Goal: Task Accomplishment & Management: Complete application form

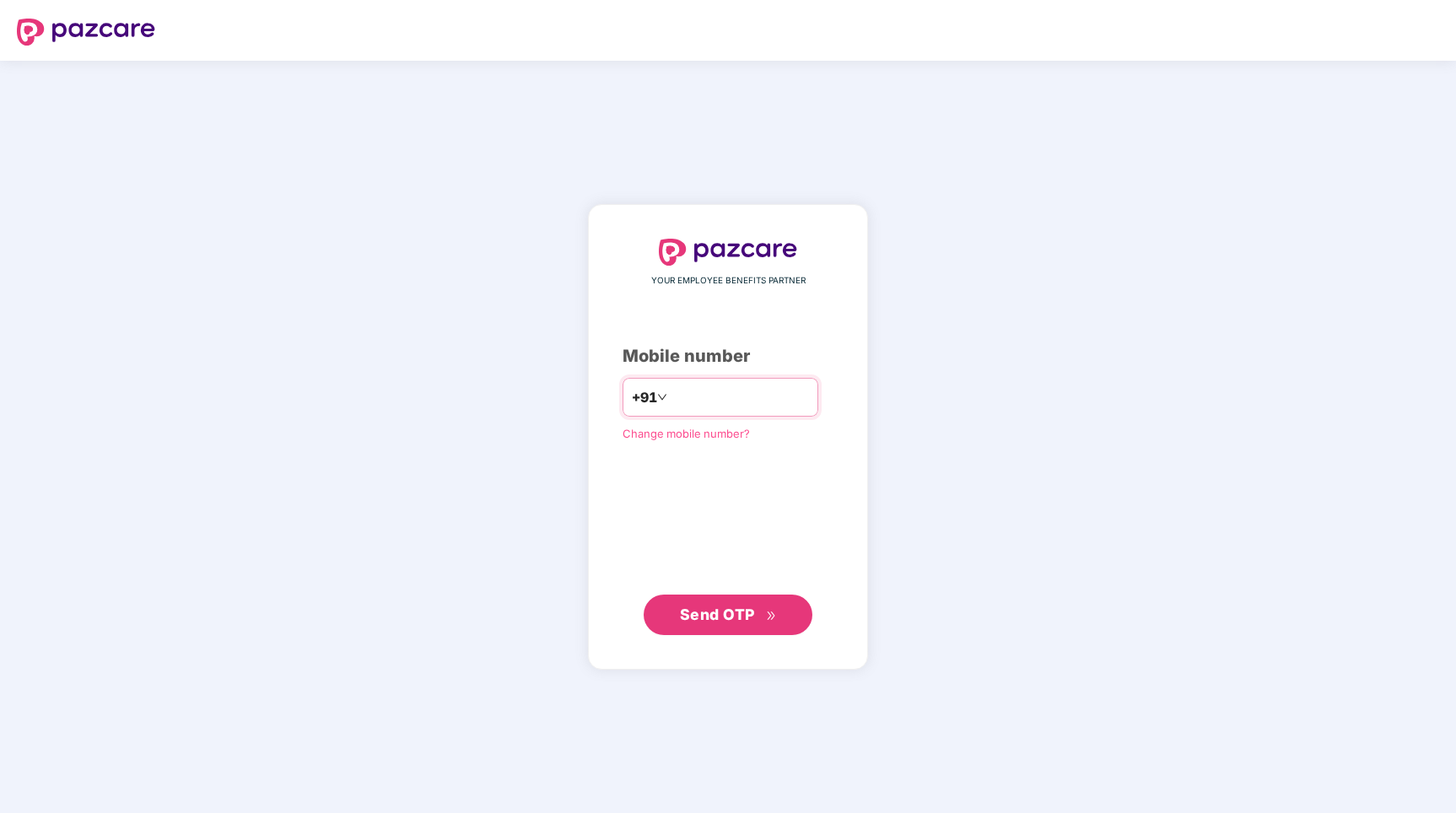
click at [722, 410] on input "**" at bounding box center [740, 397] width 138 height 27
type input "**********"
click at [701, 609] on span "Send OTP" at bounding box center [718, 614] width 75 height 18
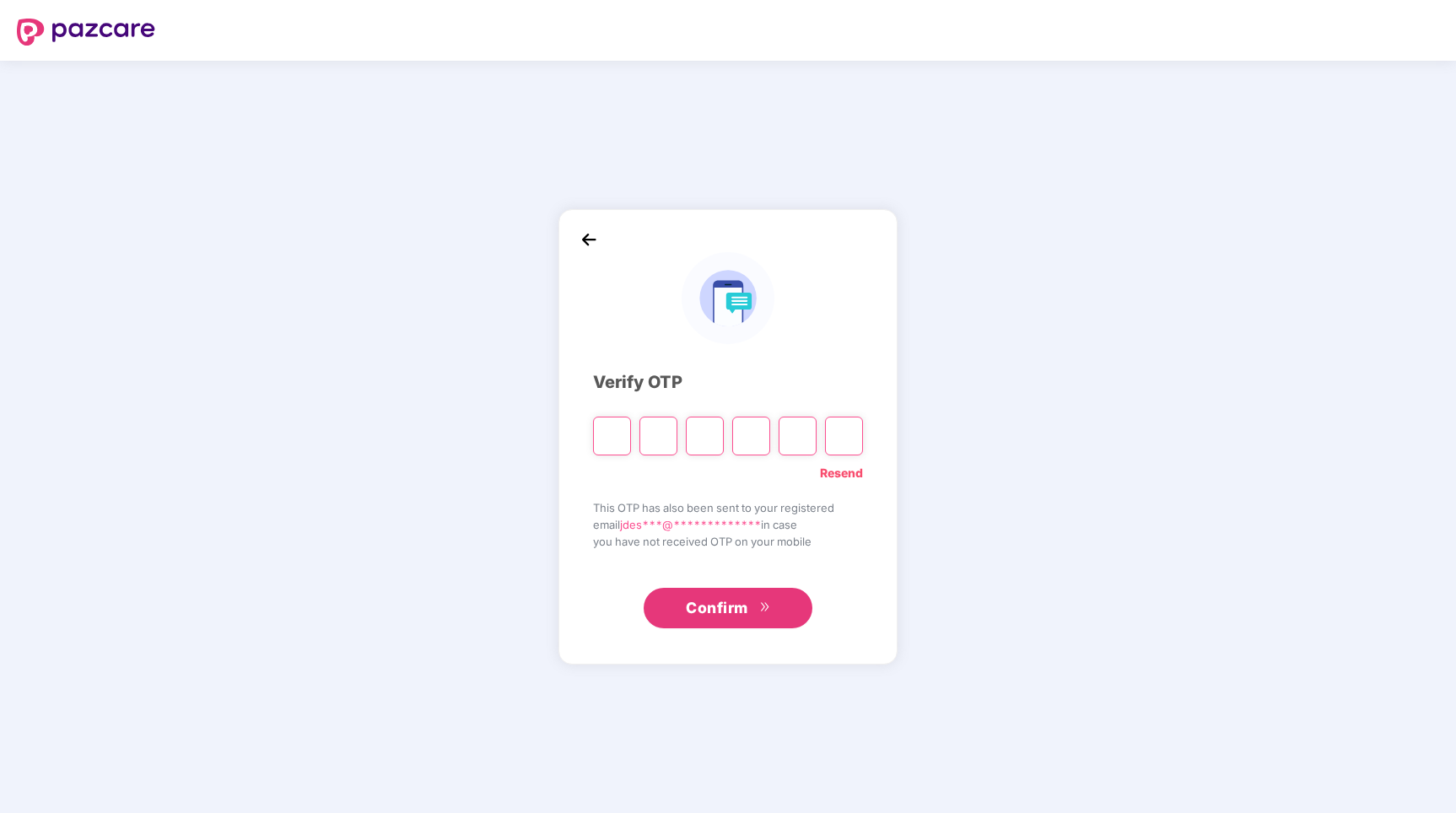
type input "*"
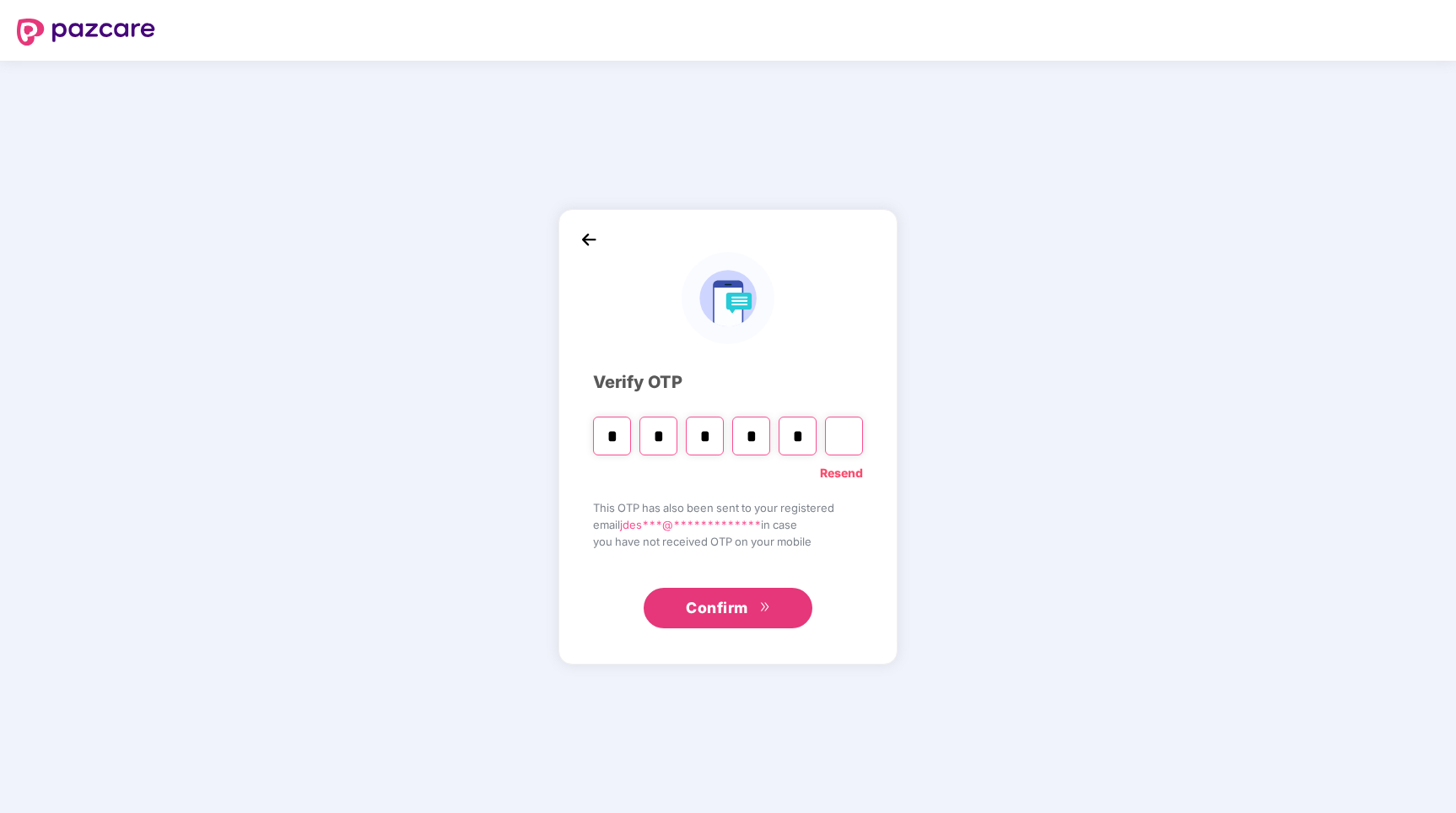
type input "*"
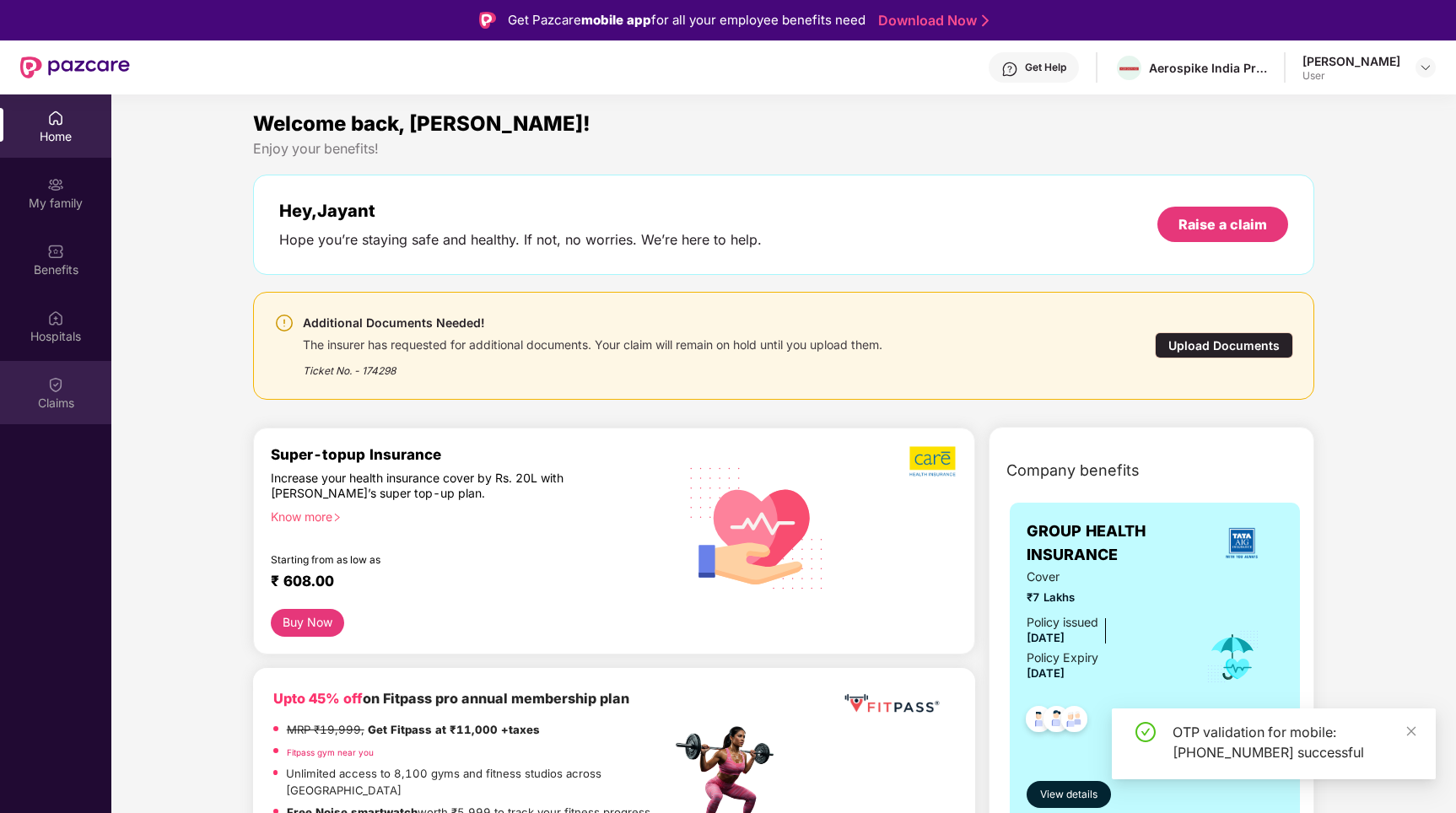
click at [30, 399] on div "Claims" at bounding box center [55, 403] width 111 height 17
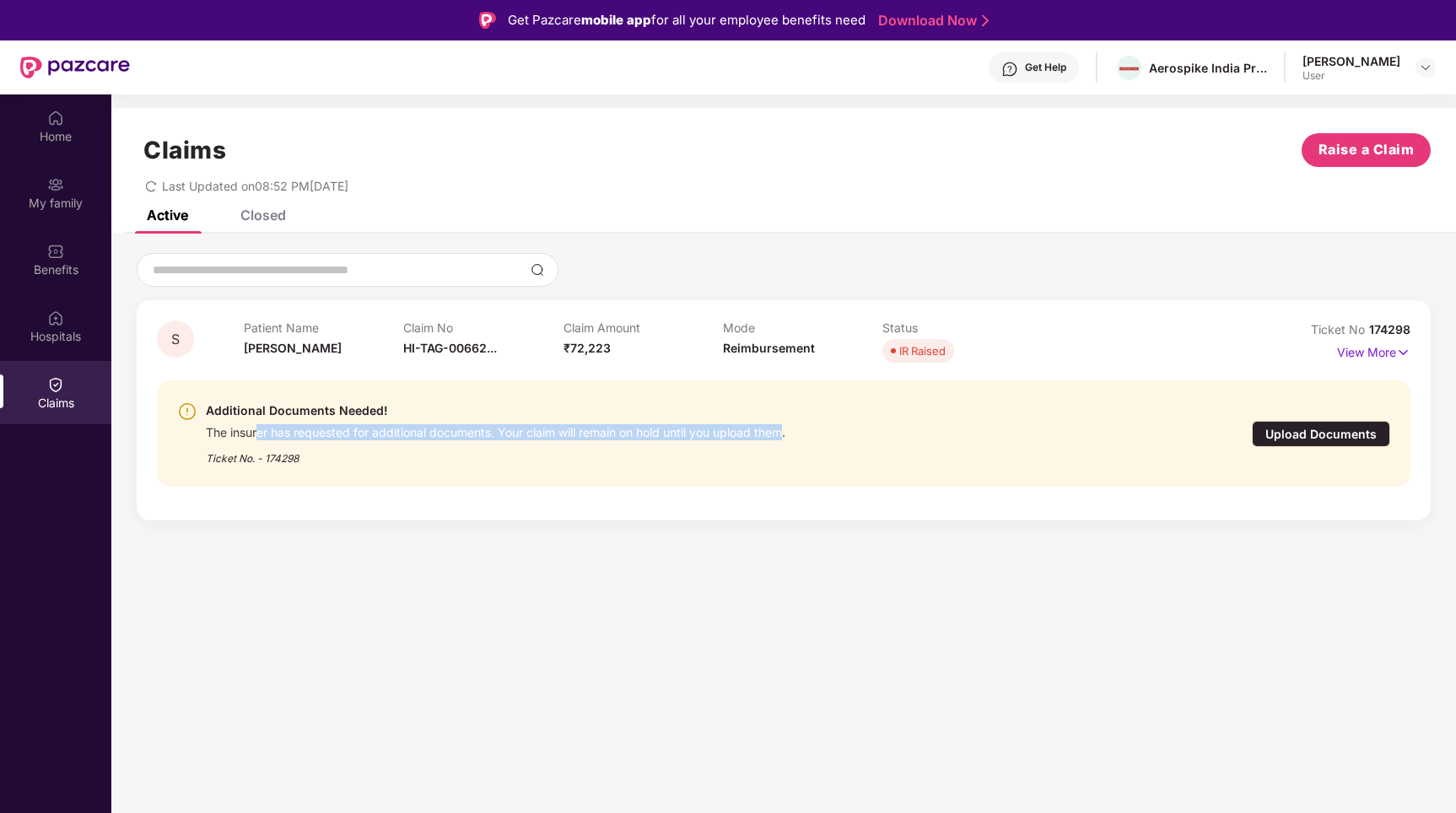
drag, startPoint x: 259, startPoint y: 430, endPoint x: 793, endPoint y: 432, distance: 534.0
click at [786, 431] on div "The insurer has requested for additional documents. Your claim will remain on h…" at bounding box center [495, 430] width 580 height 20
click at [786, 432] on div "The insurer has requested for additional documents. Your claim will remain on h…" at bounding box center [495, 430] width 580 height 20
click at [1388, 344] on p "View More" at bounding box center [1374, 351] width 73 height 23
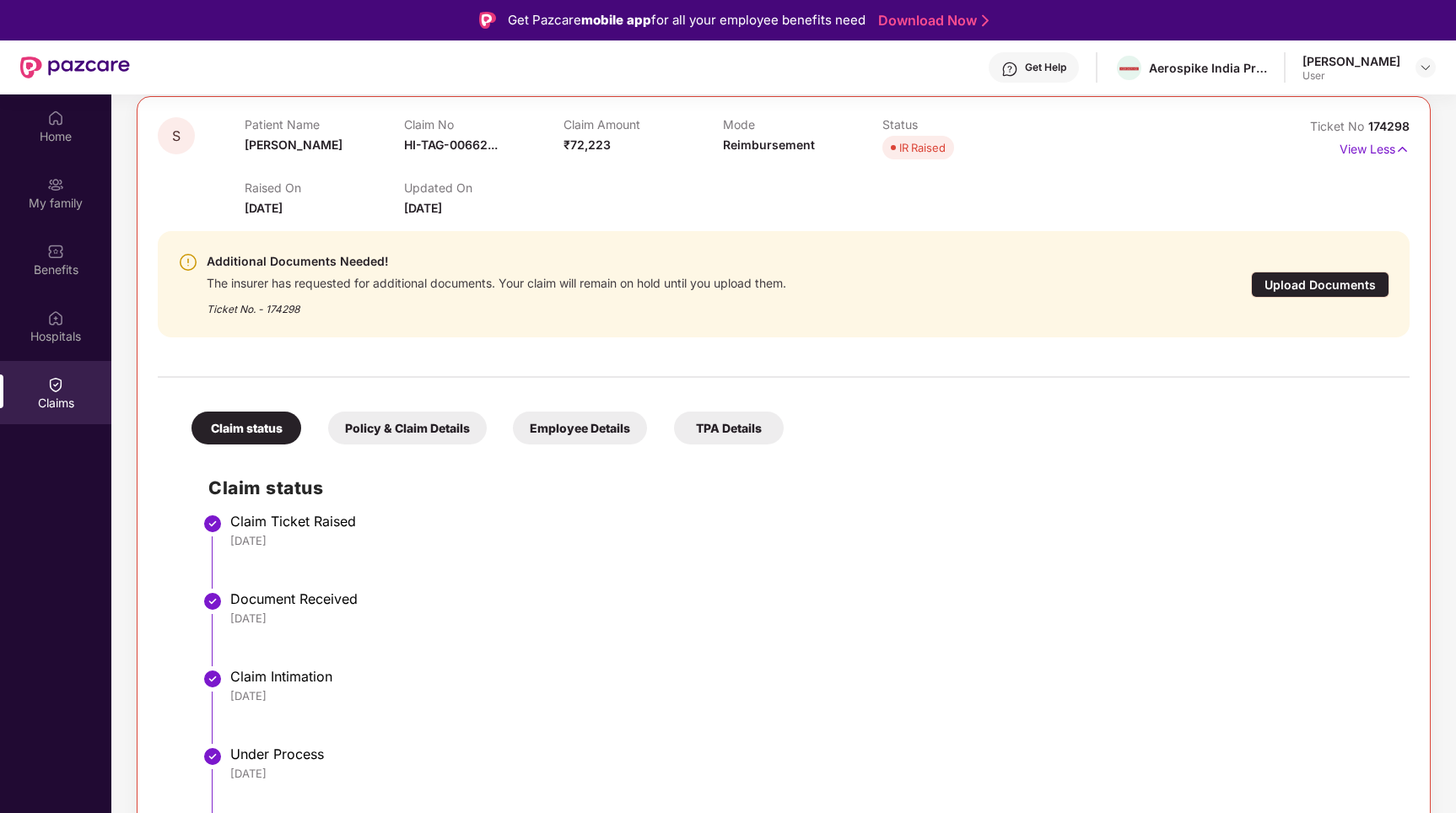
scroll to position [95, 0]
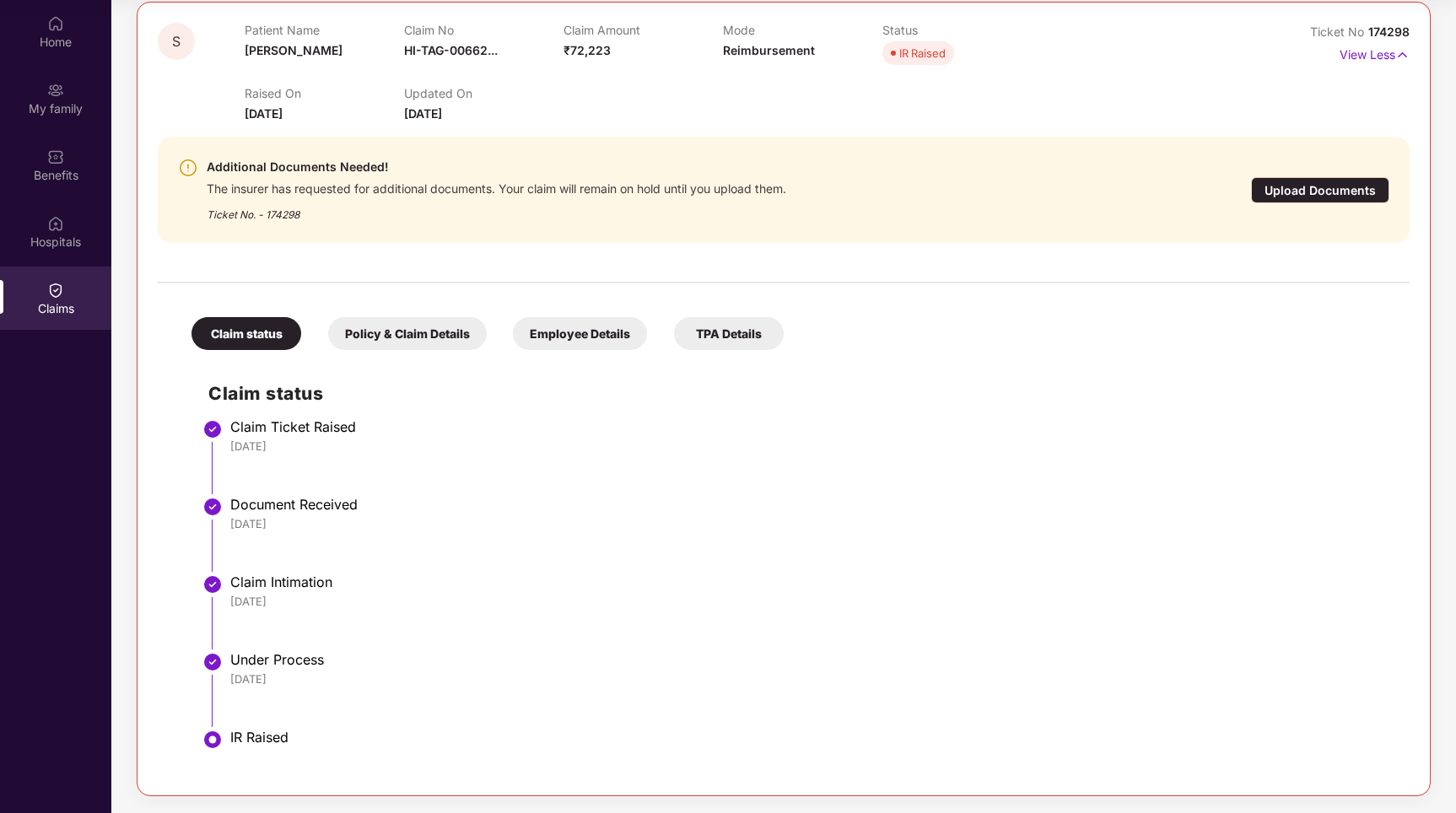
click at [217, 730] on img at bounding box center [212, 741] width 21 height 21
click at [1282, 193] on div "Upload Documents" at bounding box center [1320, 191] width 138 height 26
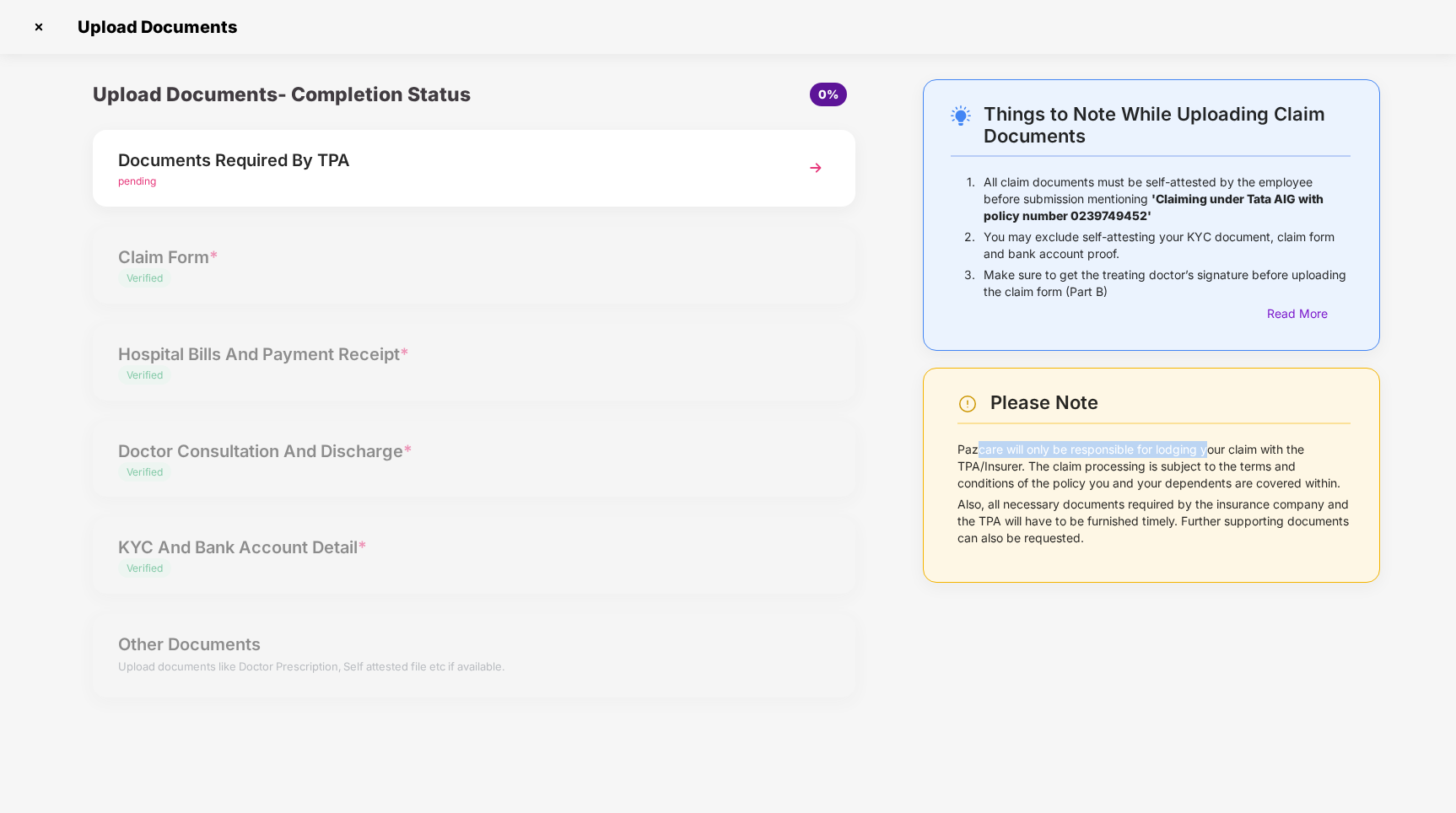
drag, startPoint x: 978, startPoint y: 452, endPoint x: 1216, endPoint y: 446, distance: 238.1
click at [1215, 446] on p "Pazcare will only be responsible for lodging your claim with the TPA/Insurer. T…" at bounding box center [1154, 467] width 393 height 51
click at [1210, 499] on p "Also, all necessary documents required by the insurance company and the TPA wil…" at bounding box center [1154, 522] width 393 height 51
drag, startPoint x: 1063, startPoint y: 461, endPoint x: 1229, endPoint y: 464, distance: 166.0
click at [1229, 464] on p "Pazcare will only be responsible for lodging your claim with the TPA/Insurer. T…" at bounding box center [1154, 467] width 393 height 51
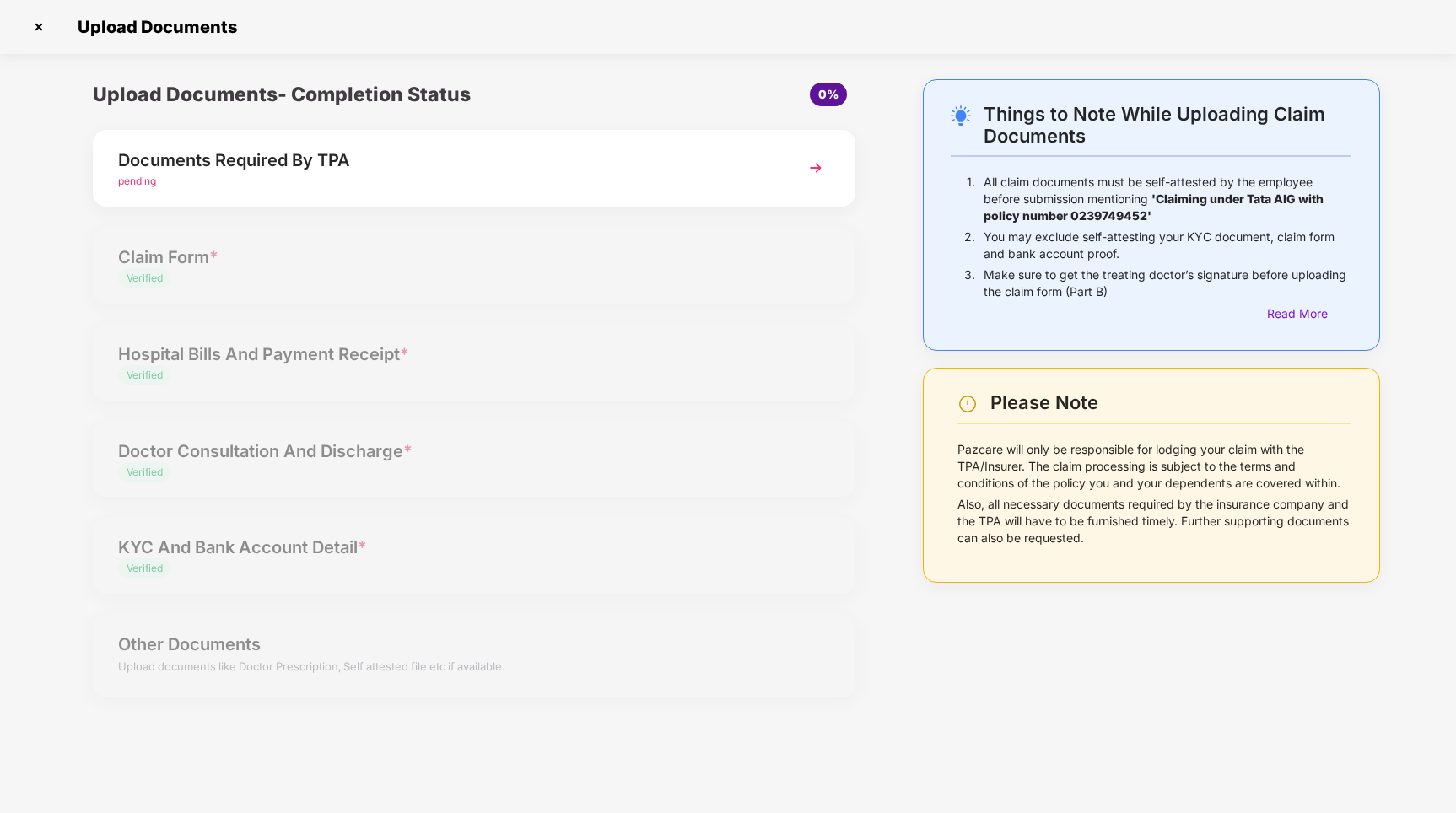
click at [1233, 499] on p "Also, all necessary documents required by the insurance company and the TPA wil…" at bounding box center [1154, 522] width 393 height 51
drag, startPoint x: 1041, startPoint y: 496, endPoint x: 1129, endPoint y: 498, distance: 88.0
click at [1129, 497] on p "Also, all necessary documents required by the insurance company and the TPA wil…" at bounding box center [1154, 522] width 393 height 51
click at [701, 172] on div "Documents Required By TPA" at bounding box center [445, 160] width 652 height 27
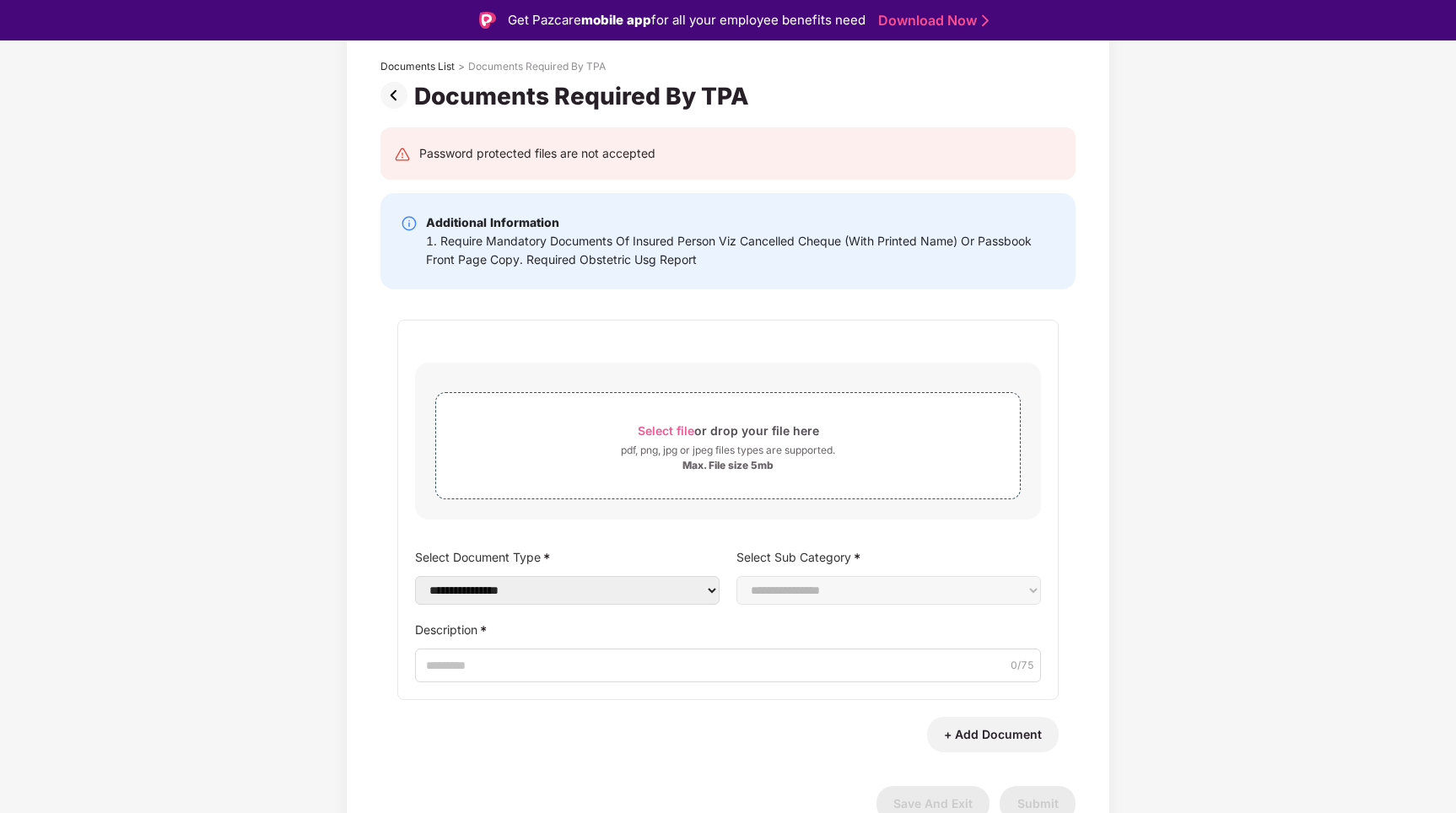
scroll to position [100, 0]
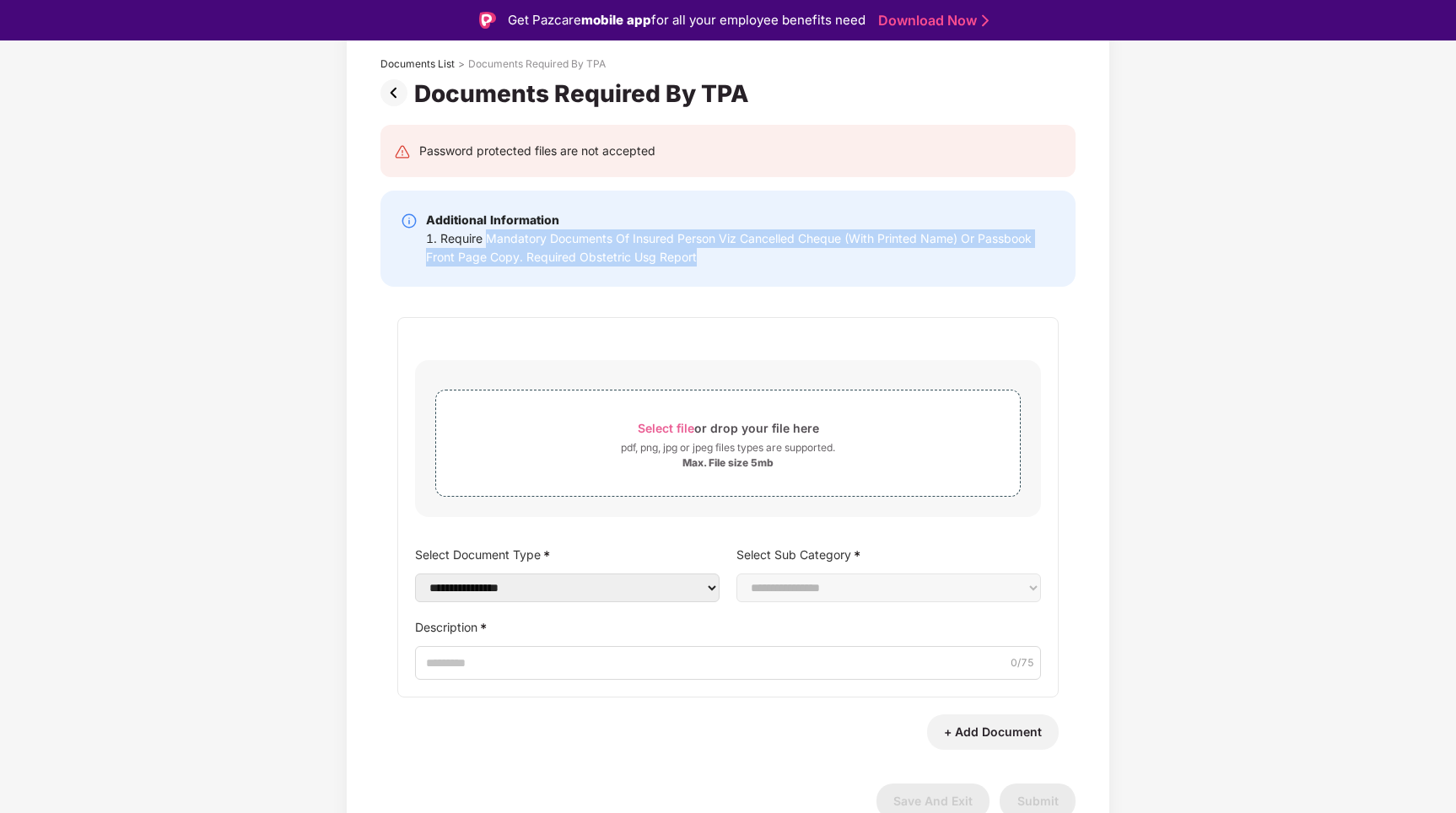
drag, startPoint x: 485, startPoint y: 229, endPoint x: 985, endPoint y: 252, distance: 500.5
click at [986, 252] on div "1. Require Mandatory Documents Of Insured Person Viz Cancelled Cheque (With Pri…" at bounding box center [741, 247] width 630 height 37
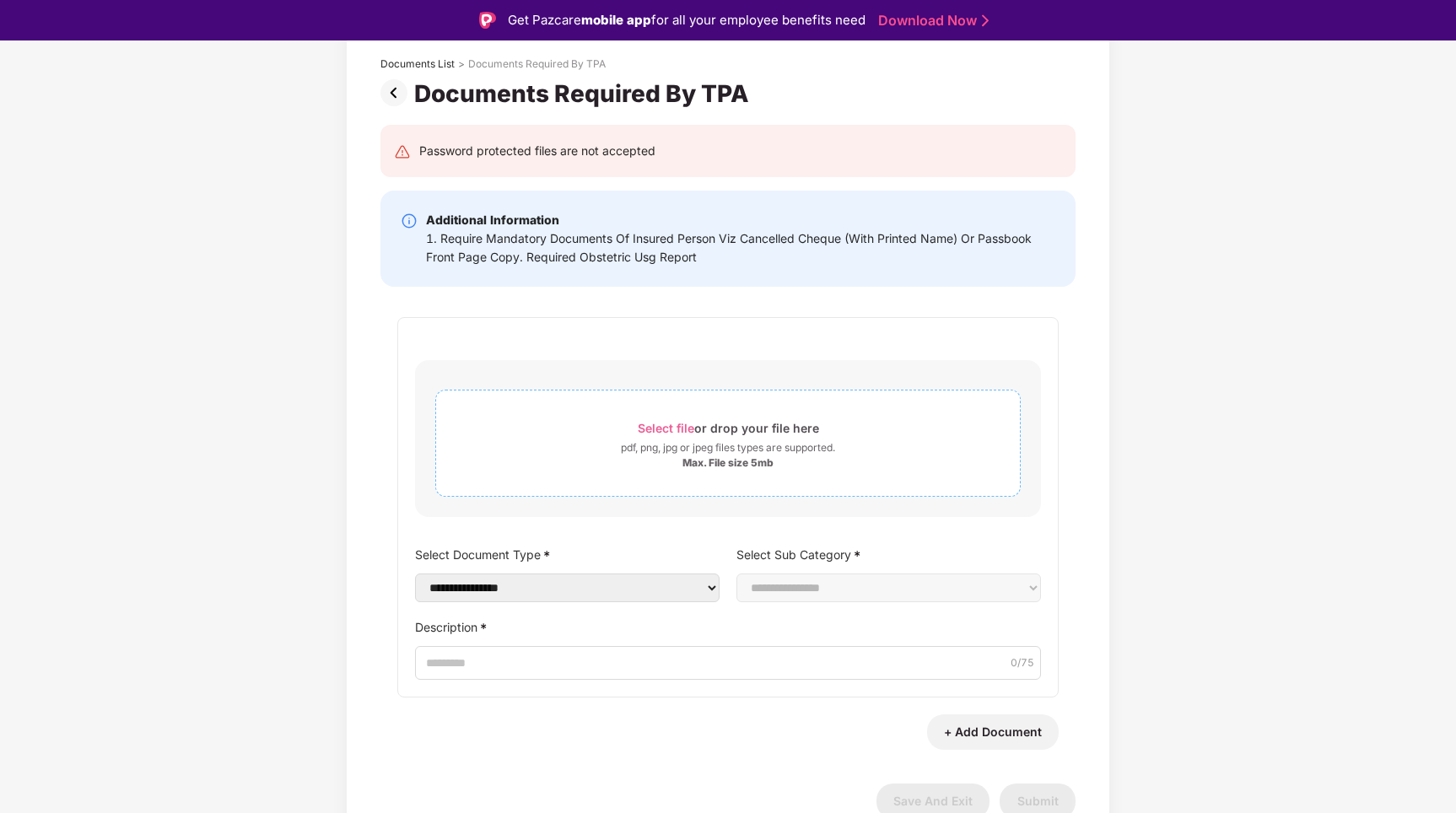
click at [658, 421] on span "Select file" at bounding box center [666, 428] width 56 height 14
drag, startPoint x: 963, startPoint y: 237, endPoint x: 846, endPoint y: 233, distance: 117.1
click at [846, 233] on div "1. Require Mandatory Documents Of Insured Person Viz Cancelled Cheque (With Pri…" at bounding box center [741, 247] width 630 height 37
drag, startPoint x: 520, startPoint y: 256, endPoint x: 699, endPoint y: 247, distance: 179.2
click at [699, 247] on div "1. Require Mandatory Documents Of Insured Person Viz Cancelled Cheque (With Pri…" at bounding box center [741, 247] width 630 height 37
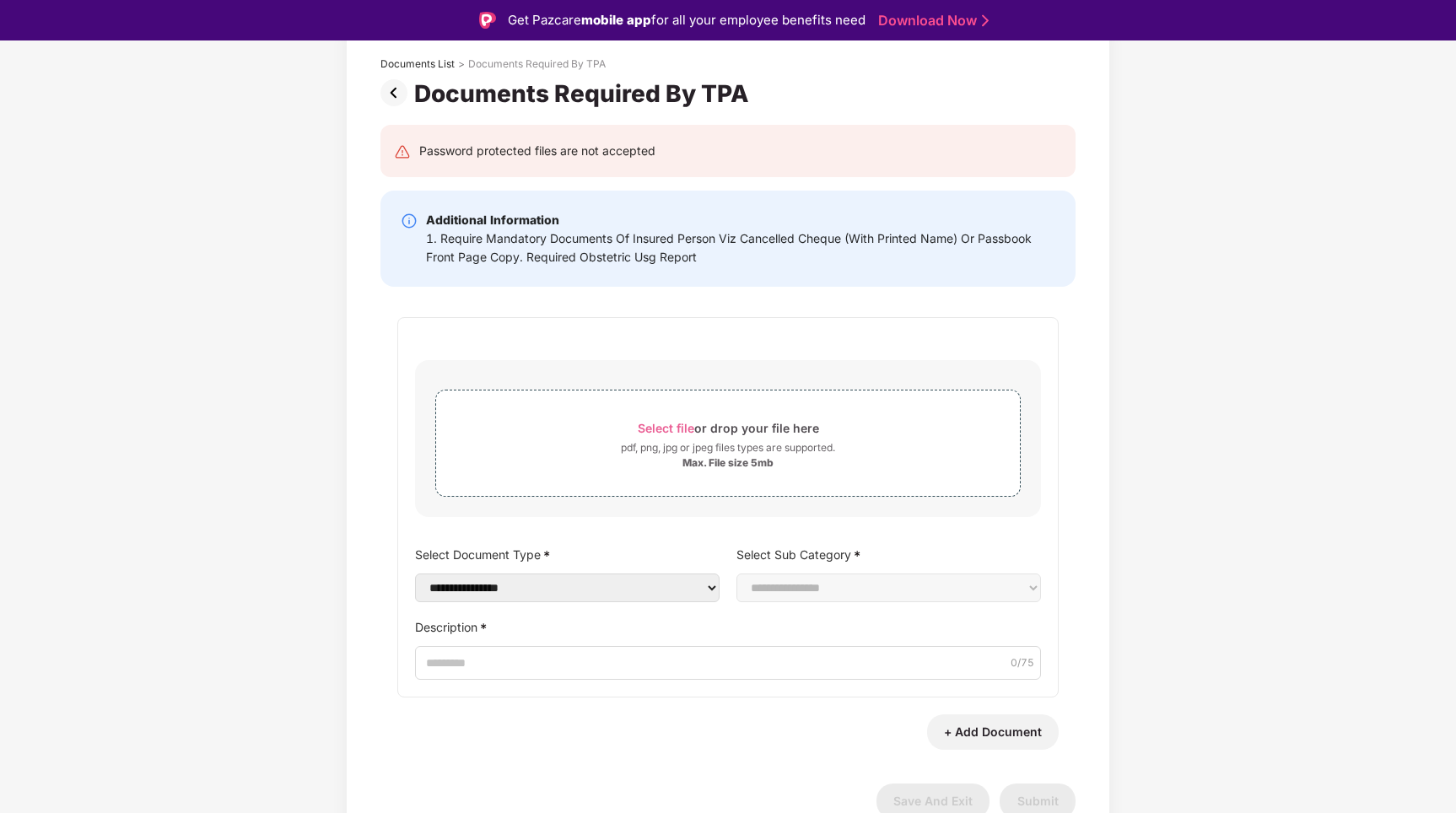
click at [506, 263] on div "1. Require Mandatory Documents Of Insured Person Viz Cancelled Cheque (With Pri…" at bounding box center [741, 247] width 630 height 37
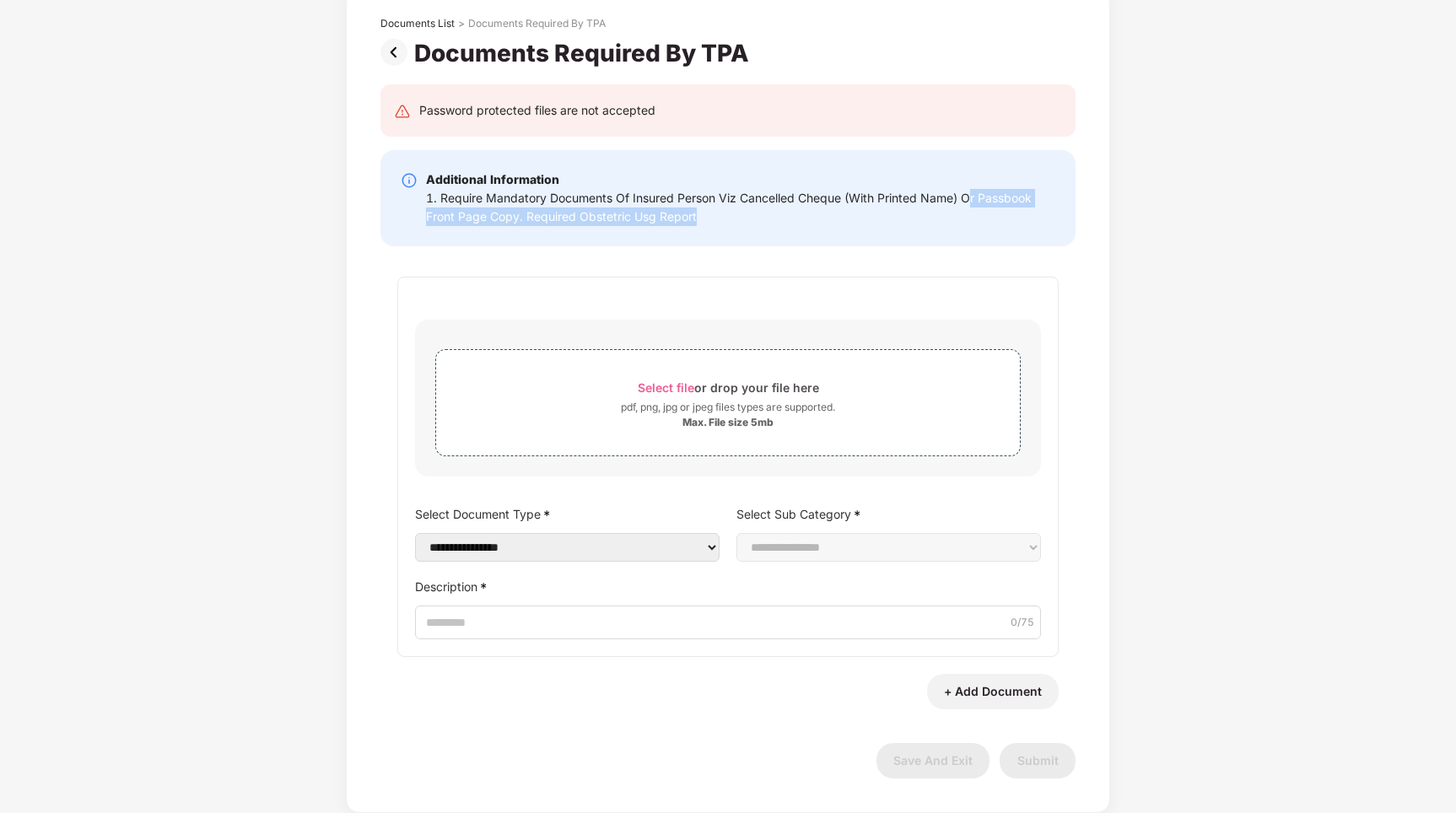
drag, startPoint x: 969, startPoint y: 195, endPoint x: 704, endPoint y: 211, distance: 265.5
click at [704, 211] on div "1. Require Mandatory Documents Of Insured Person Viz Cancelled Cheque (With Pri…" at bounding box center [741, 207] width 630 height 37
click at [396, 111] on img at bounding box center [402, 112] width 17 height 17
click at [621, 541] on select "**********" at bounding box center [568, 547] width 305 height 29
select select "**********"
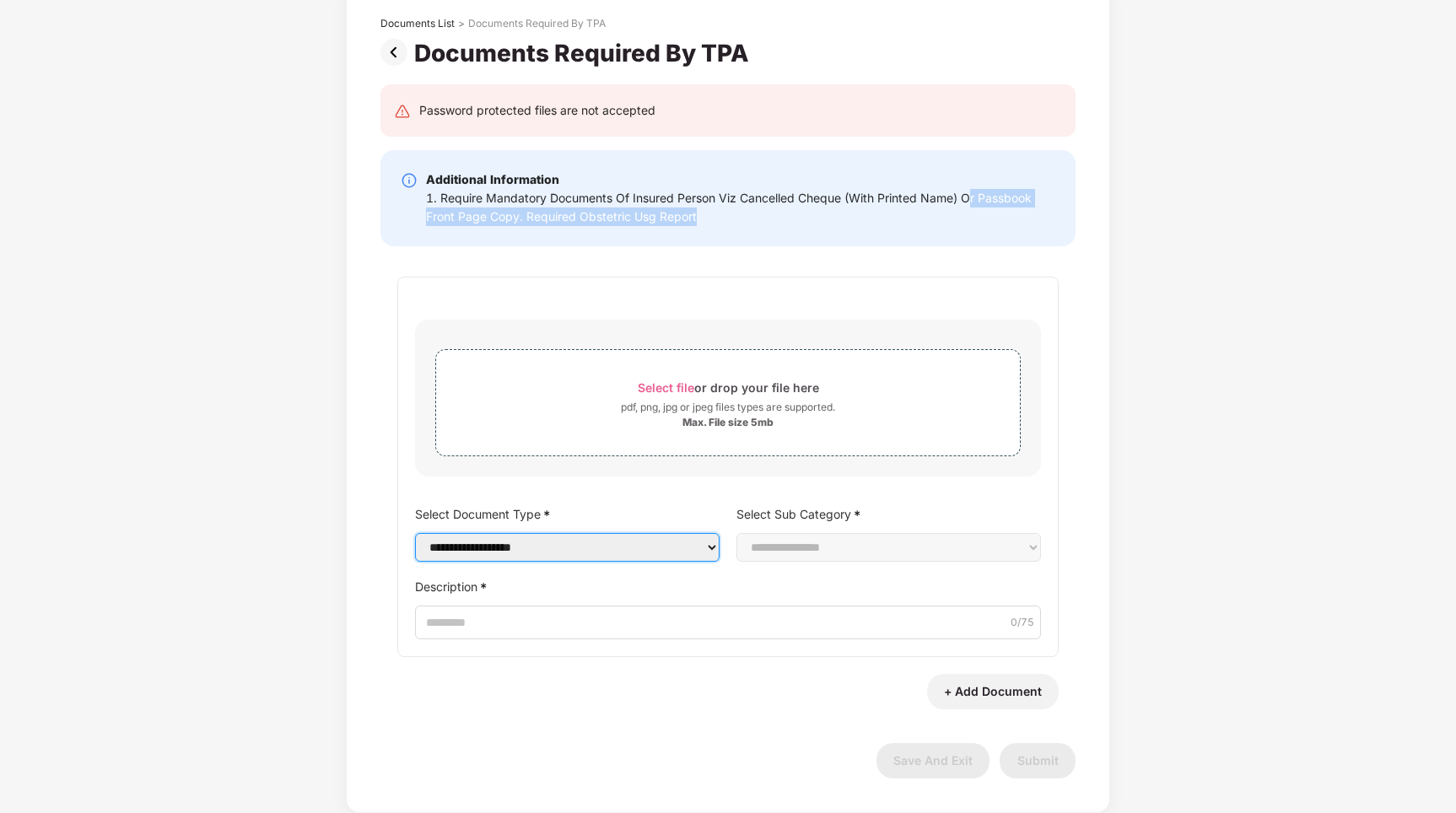
click at [415, 549] on select "**********" at bounding box center [568, 547] width 305 height 29
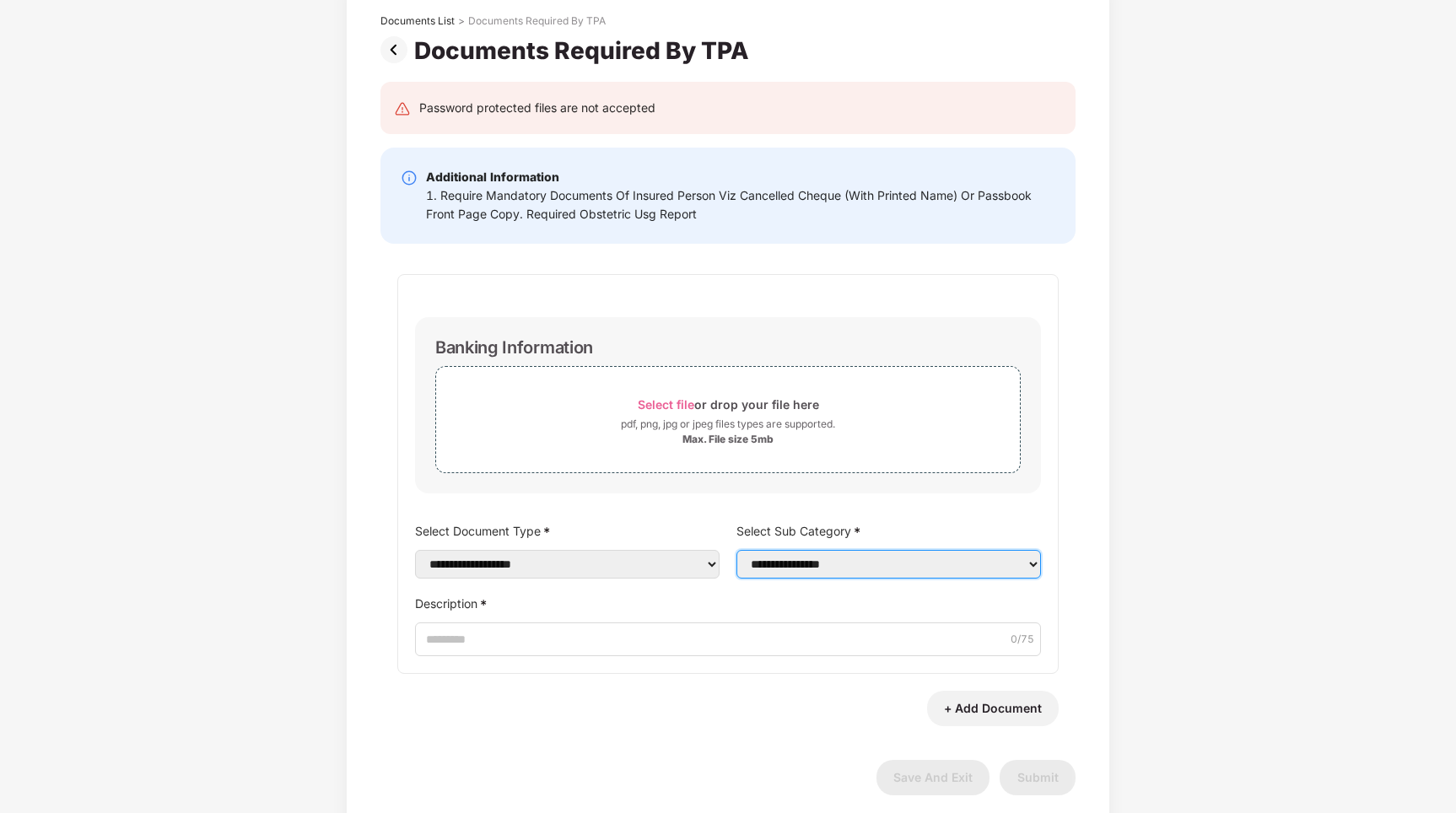
click at [810, 559] on select "**********" at bounding box center [889, 564] width 305 height 29
click at [788, 566] on select "**********" at bounding box center [889, 564] width 305 height 29
click at [690, 0] on html "**********" at bounding box center [728, 366] width 1456 height 813
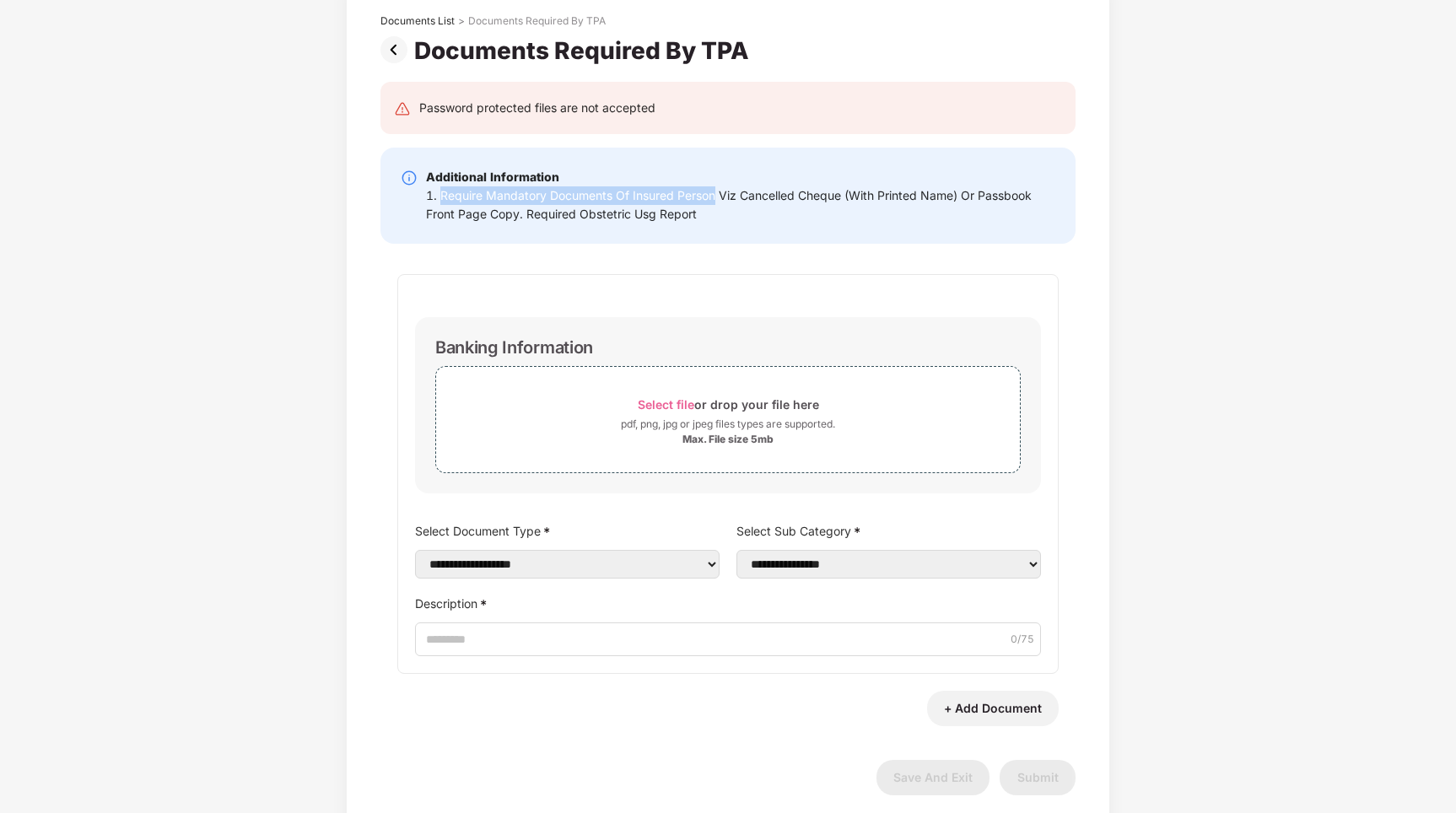
drag, startPoint x: 440, startPoint y: 194, endPoint x: 714, endPoint y: 195, distance: 274.0
click at [714, 195] on div "1. Require Mandatory Documents Of Insured Person Viz Cancelled Cheque (With Pri…" at bounding box center [741, 204] width 630 height 37
click at [729, 215] on div "1. Require Mandatory Documents Of Insured Person Viz Cancelled Cheque (With Pri…" at bounding box center [741, 204] width 630 height 37
click at [718, 195] on div "1. Require Mandatory Documents Of Insured Person Viz Cancelled Cheque (With Pri…" at bounding box center [741, 204] width 630 height 37
drag, startPoint x: 741, startPoint y: 193, endPoint x: 959, endPoint y: 194, distance: 218.0
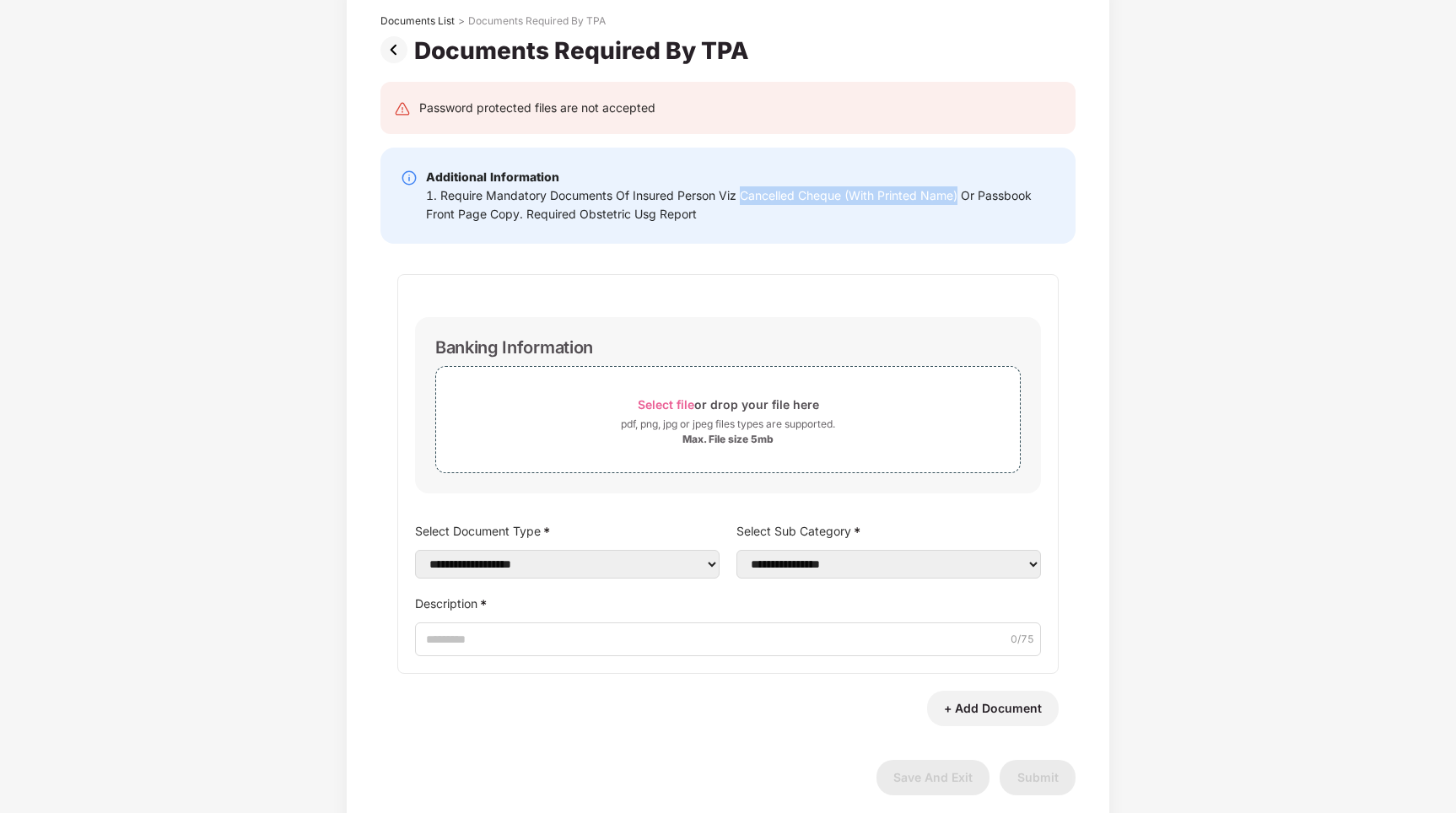
click at [959, 194] on div "1. Require Mandatory Documents Of Insured Person Viz Cancelled Cheque (With Pri…" at bounding box center [741, 204] width 630 height 37
copy div "Cancelled Cheque (With Printed Name)"
drag, startPoint x: 533, startPoint y: 218, endPoint x: 703, endPoint y: 211, distance: 170.1
click at [703, 212] on div "1. Require Mandatory Documents Of Insured Person Viz Cancelled Cheque (With Pri…" at bounding box center [741, 204] width 630 height 37
click at [616, 222] on div "1. Require Mandatory Documents Of Insured Person Viz Cancelled Cheque (With Pri…" at bounding box center [741, 204] width 630 height 37
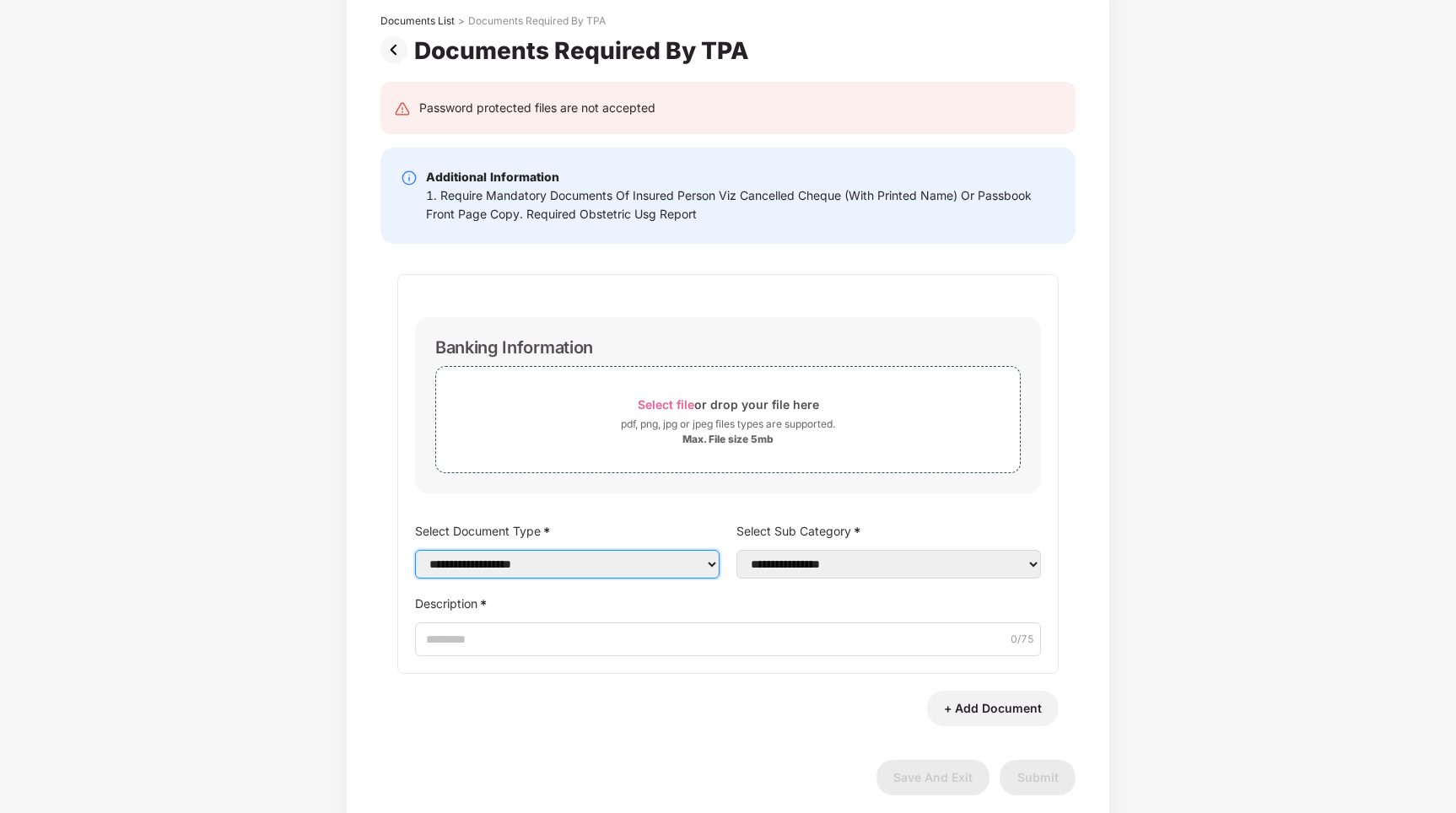
click at [586, 569] on select "**********" at bounding box center [568, 564] width 305 height 29
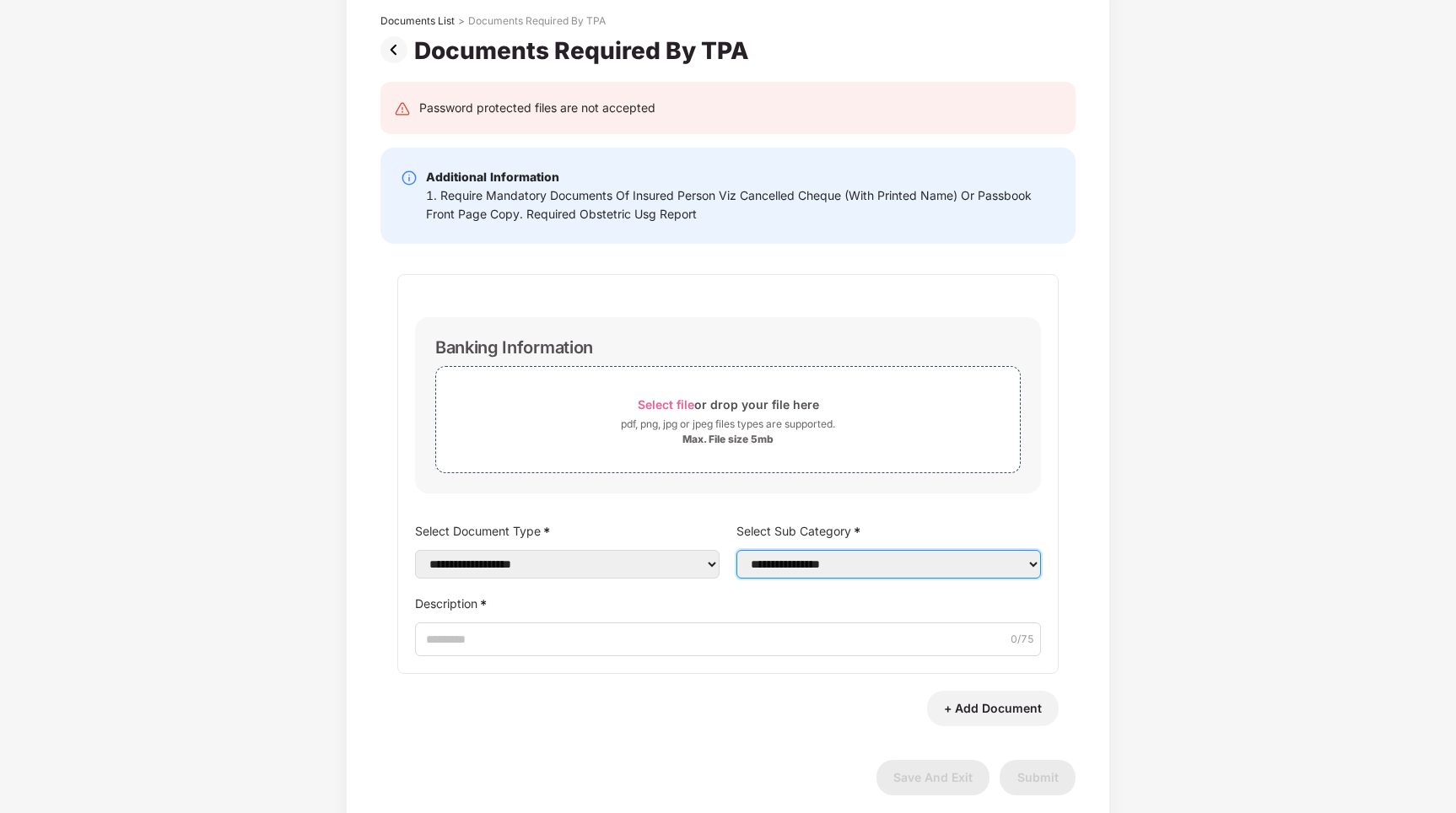
click at [806, 562] on select "**********" at bounding box center [889, 564] width 305 height 29
select select "******"
click at [737, 550] on select "**********" at bounding box center [889, 564] width 305 height 29
click at [816, 529] on label "Select Sub Category *" at bounding box center [889, 531] width 305 height 24
click at [816, 550] on select "**********" at bounding box center [889, 564] width 305 height 29
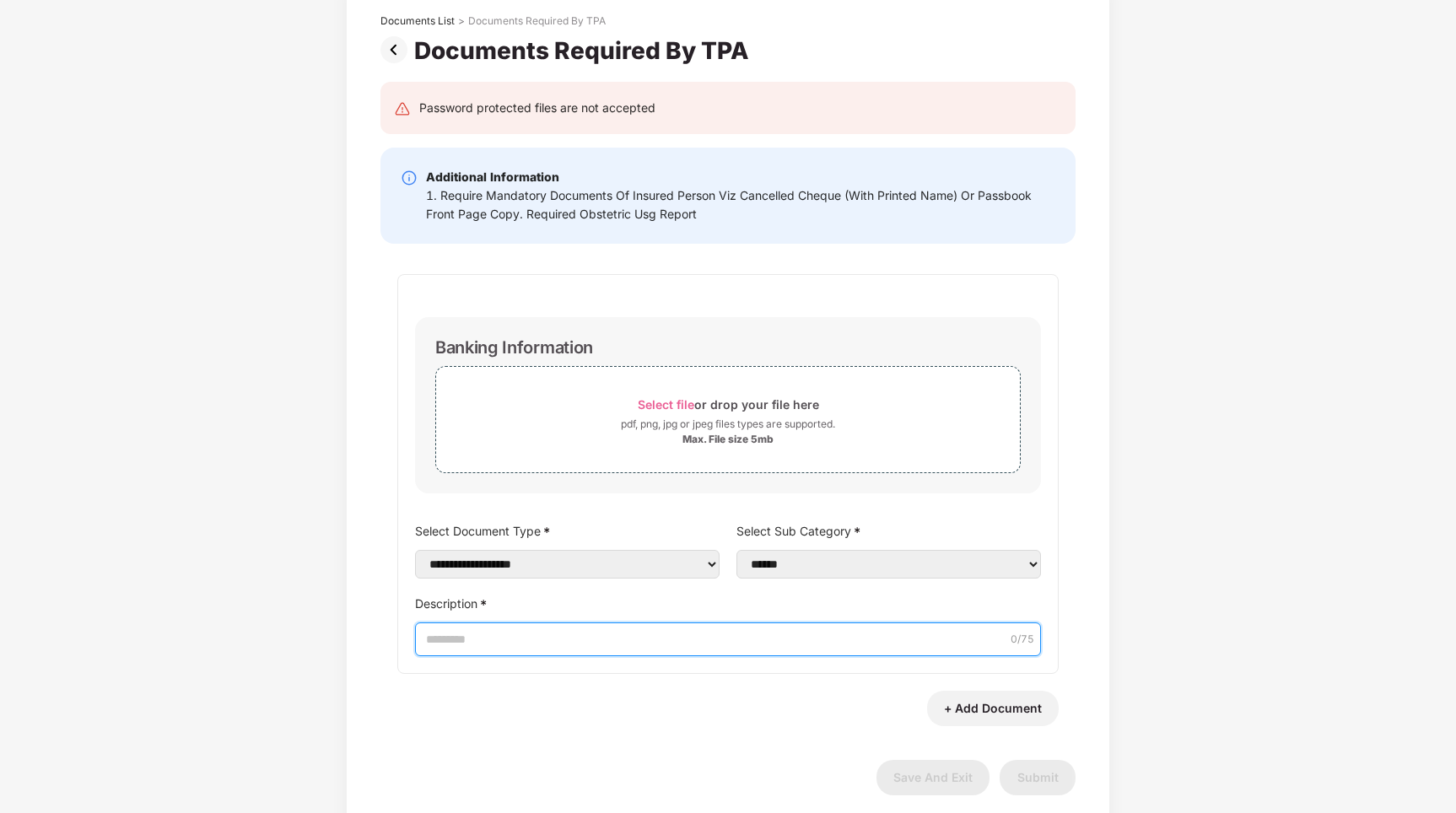
click at [566, 629] on input "Description *" at bounding box center [728, 640] width 626 height 34
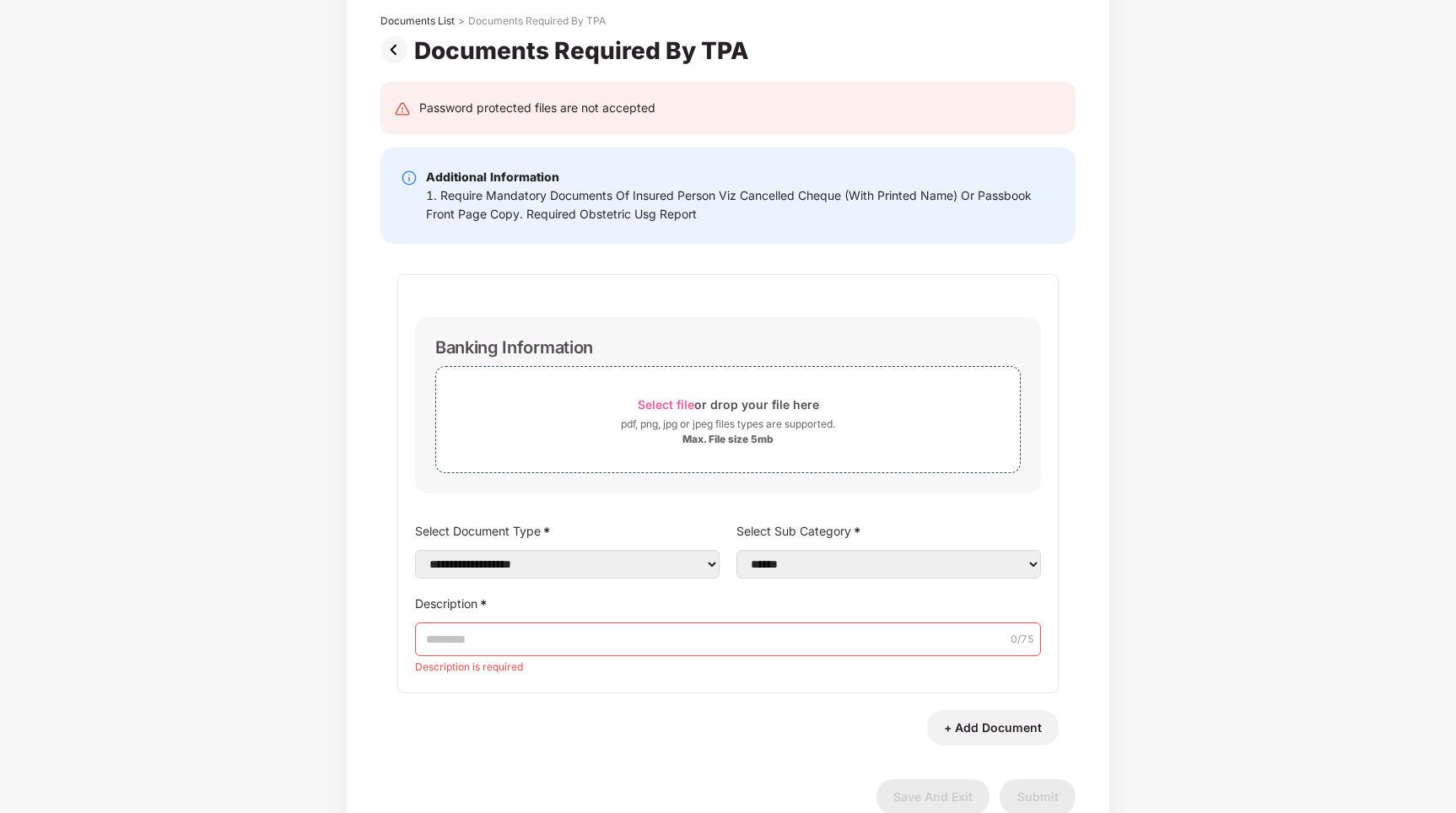
click at [394, 41] on img at bounding box center [398, 50] width 34 height 27
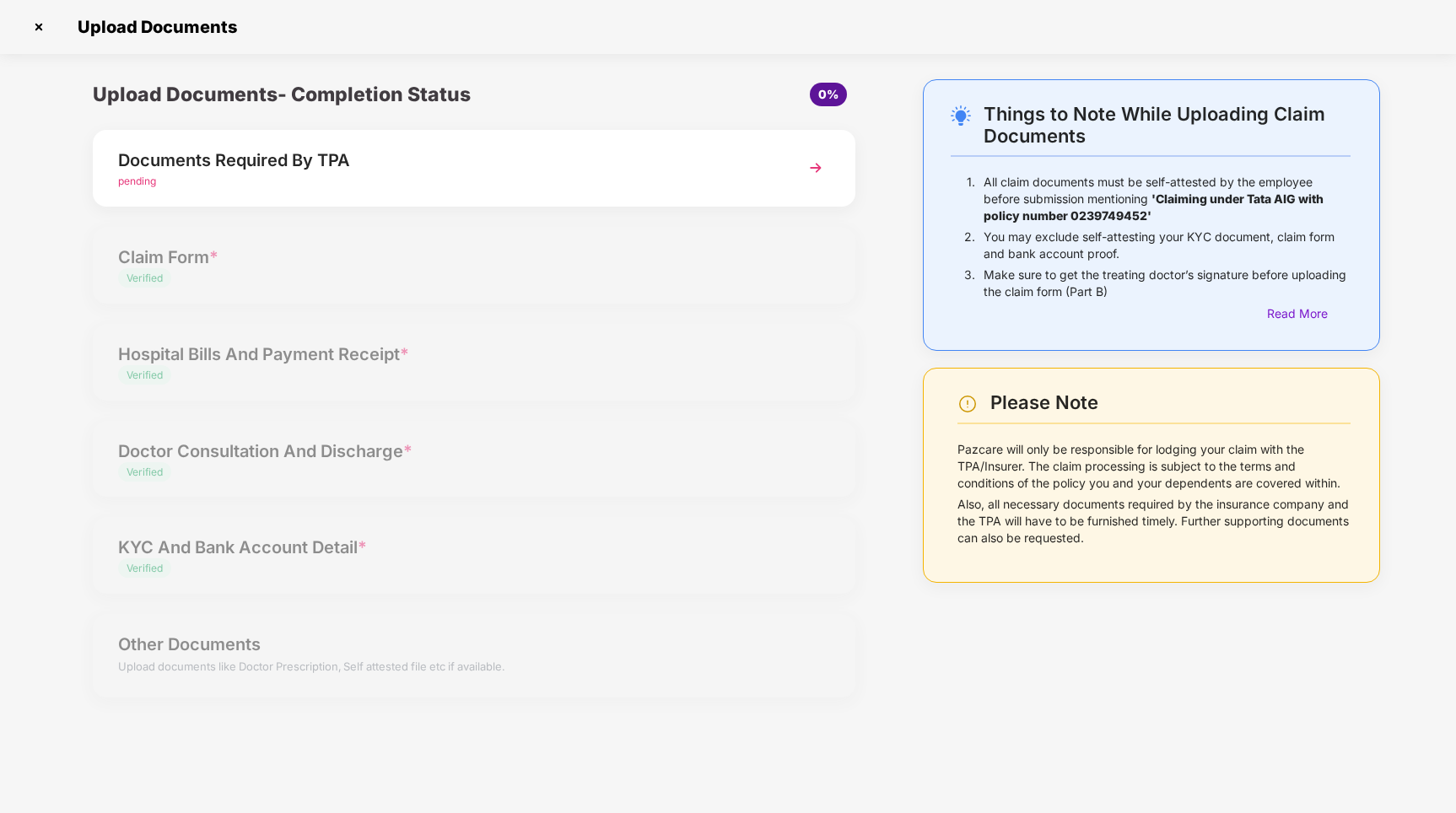
click at [814, 169] on img at bounding box center [816, 167] width 30 height 30
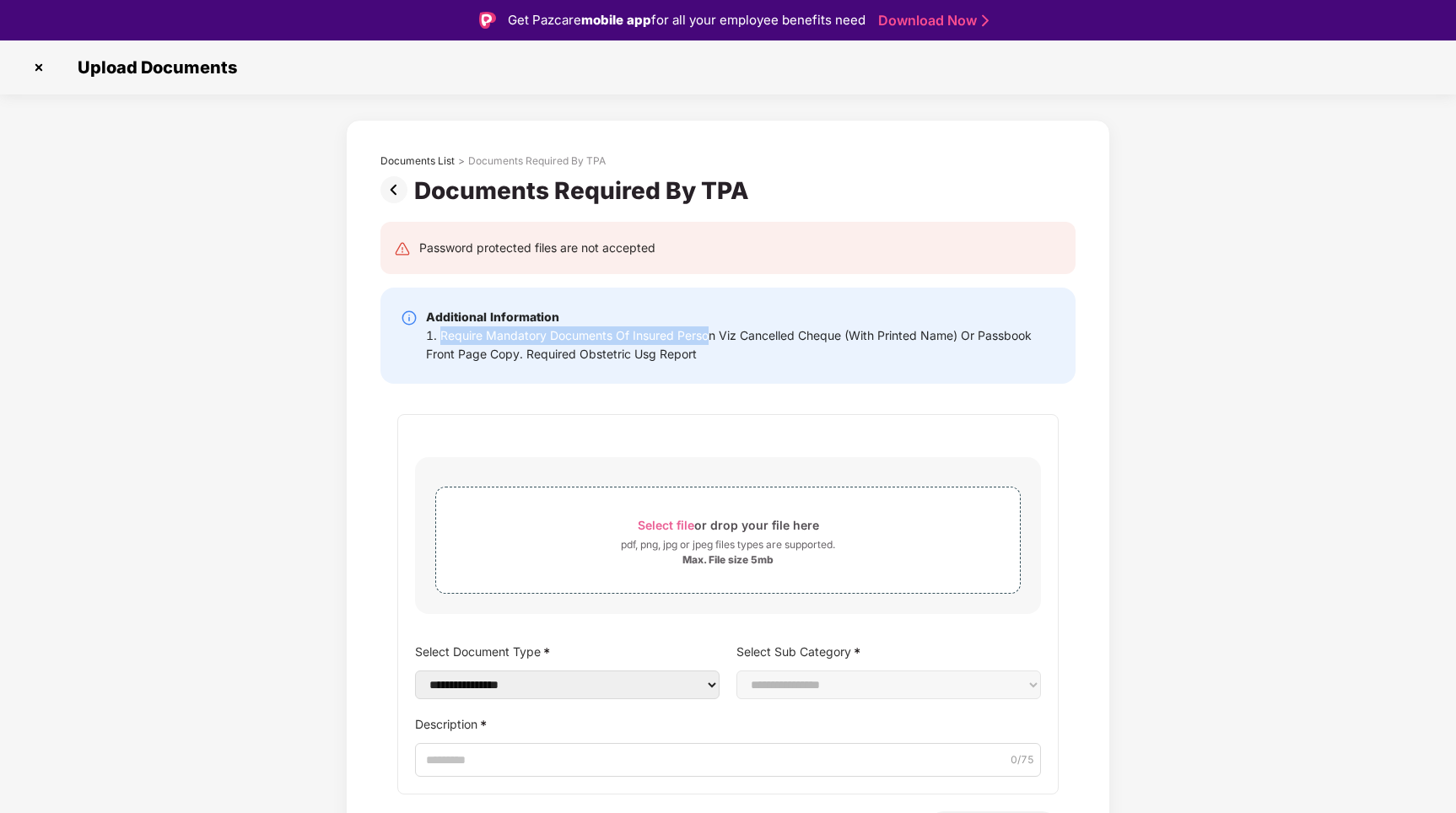
drag, startPoint x: 439, startPoint y: 336, endPoint x: 705, endPoint y: 338, distance: 266.0
click at [705, 338] on div "1. Require Mandatory Documents Of Insured Person Viz Cancelled Cheque (With Pri…" at bounding box center [741, 344] width 630 height 37
drag, startPoint x: 960, startPoint y: 337, endPoint x: 734, endPoint y: 337, distance: 226.0
click at [734, 337] on div "1. Require Mandatory Documents Of Insured Person Viz Cancelled Cheque (With Pri…" at bounding box center [741, 344] width 630 height 37
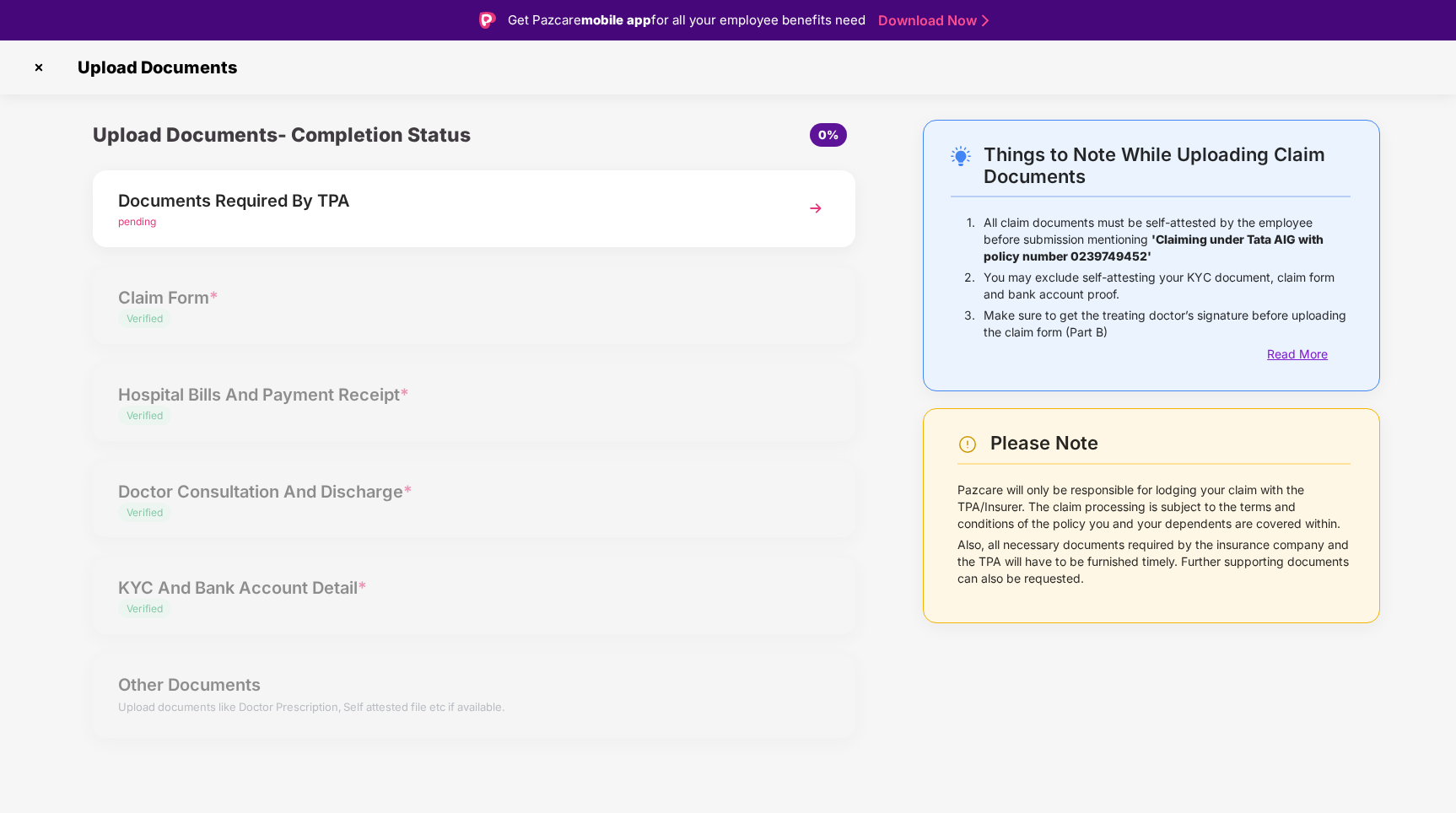
click at [1306, 353] on div "Read More" at bounding box center [1308, 354] width 84 height 19
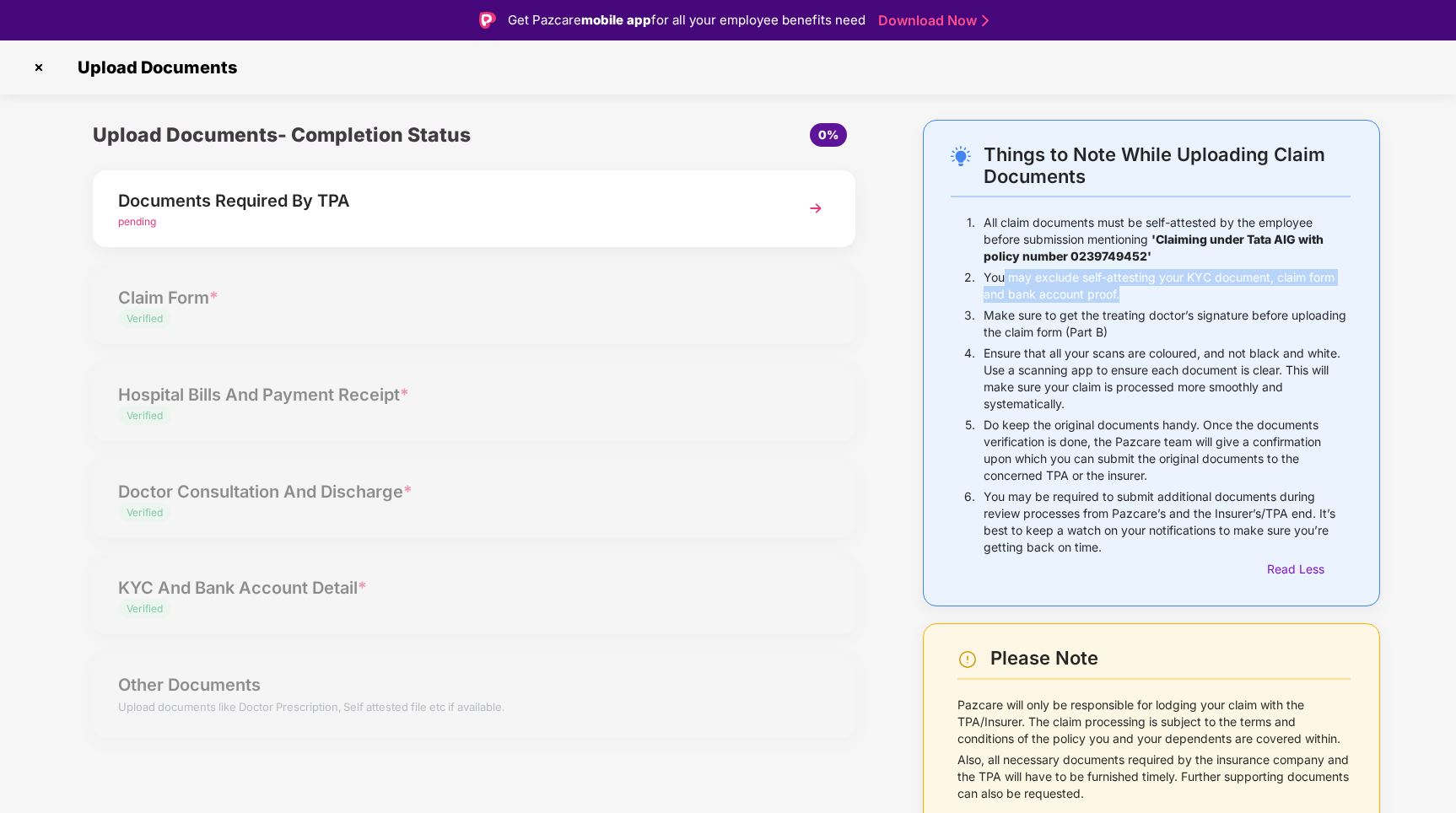
drag, startPoint x: 1002, startPoint y: 276, endPoint x: 1225, endPoint y: 289, distance: 223.4
click at [1225, 289] on p "You may exclude self-attesting your KYC document, claim form and bank account p…" at bounding box center [1167, 286] width 368 height 34
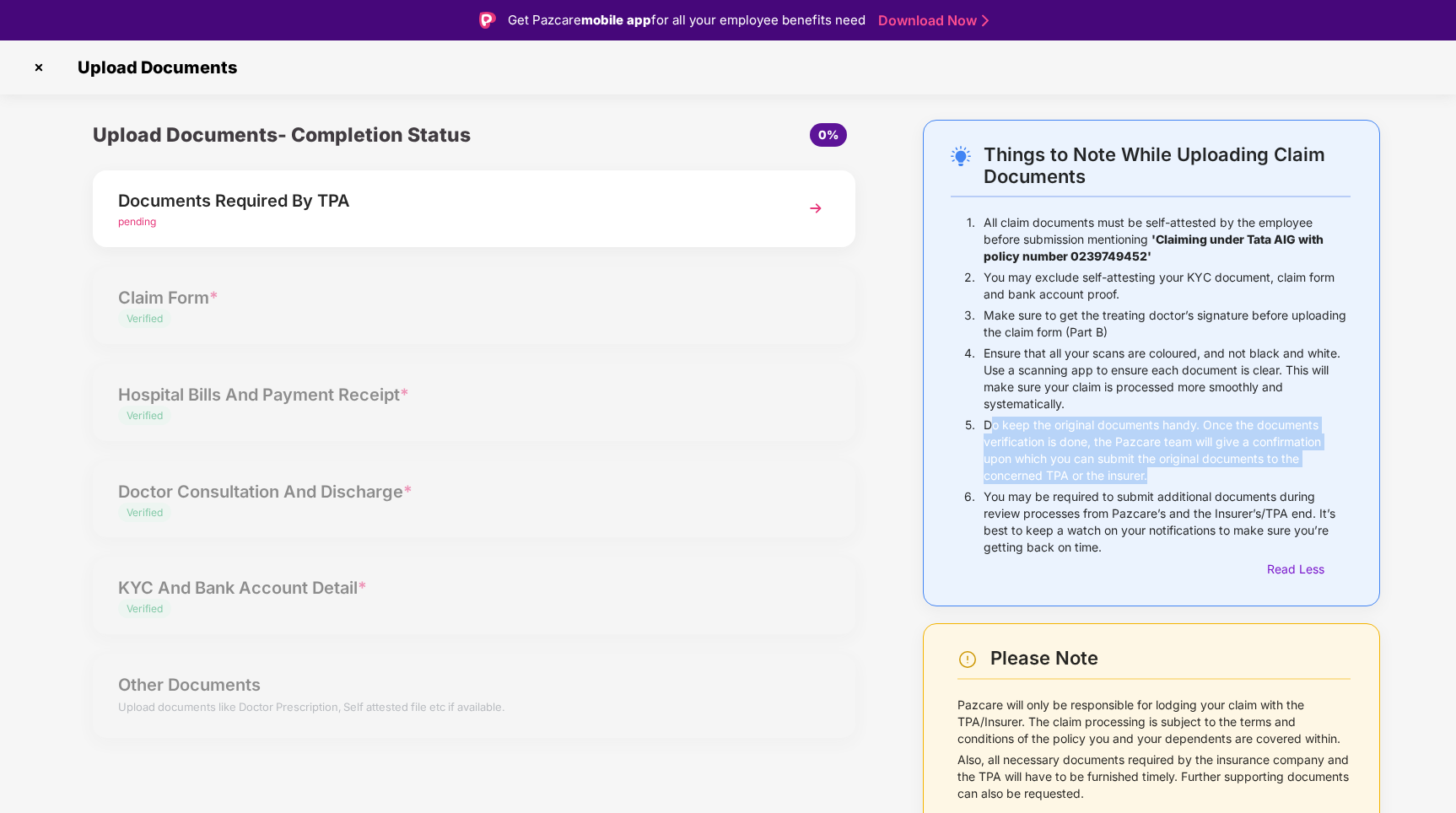
drag, startPoint x: 990, startPoint y: 425, endPoint x: 1225, endPoint y: 482, distance: 241.8
click at [1225, 482] on p "Do keep the original documents handy. Once the documents verification is done, …" at bounding box center [1167, 450] width 368 height 68
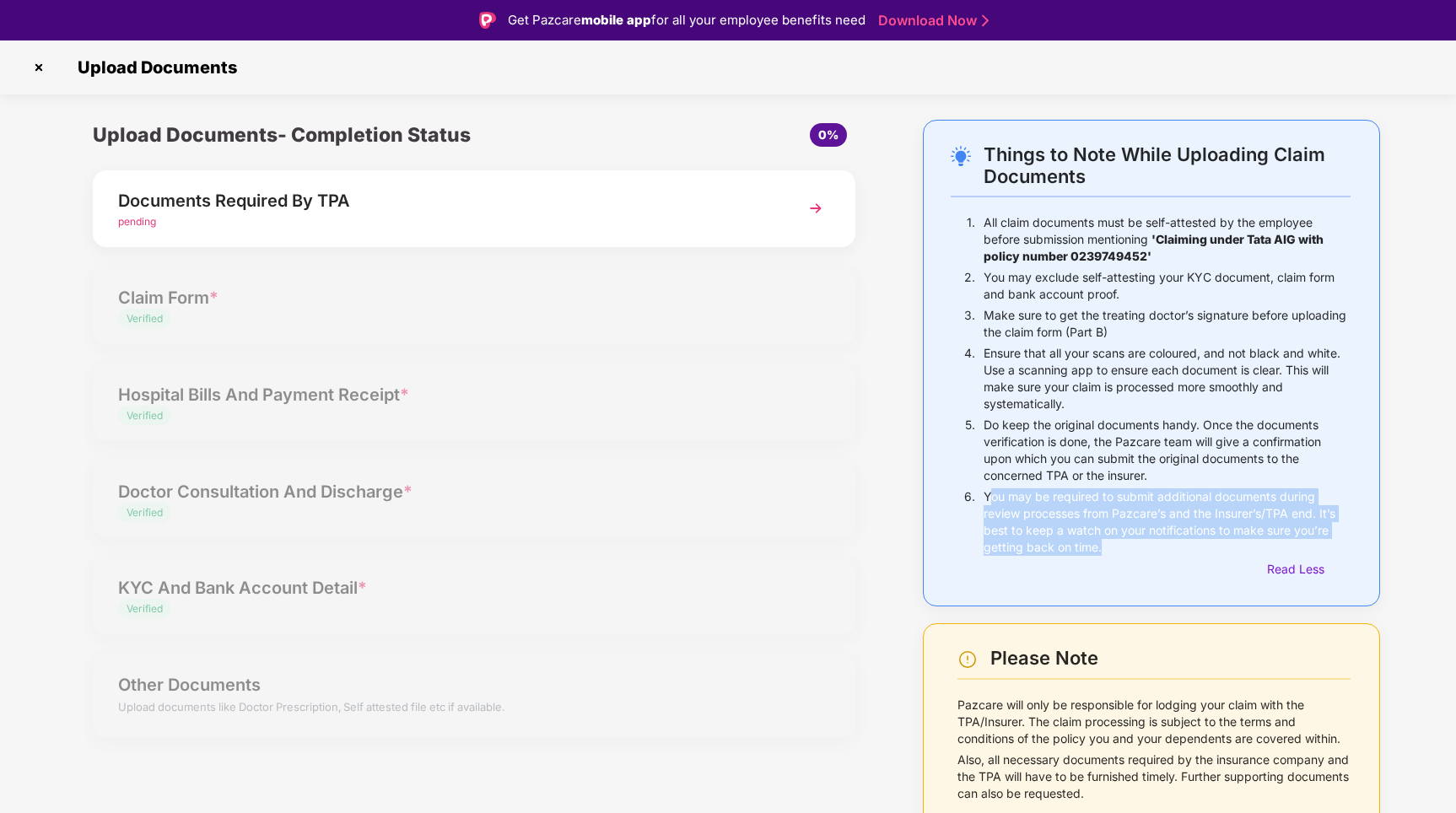
drag, startPoint x: 993, startPoint y: 497, endPoint x: 1133, endPoint y: 544, distance: 147.7
click at [1133, 544] on p "You may be required to submit additional documents during review processes from…" at bounding box center [1167, 523] width 368 height 68
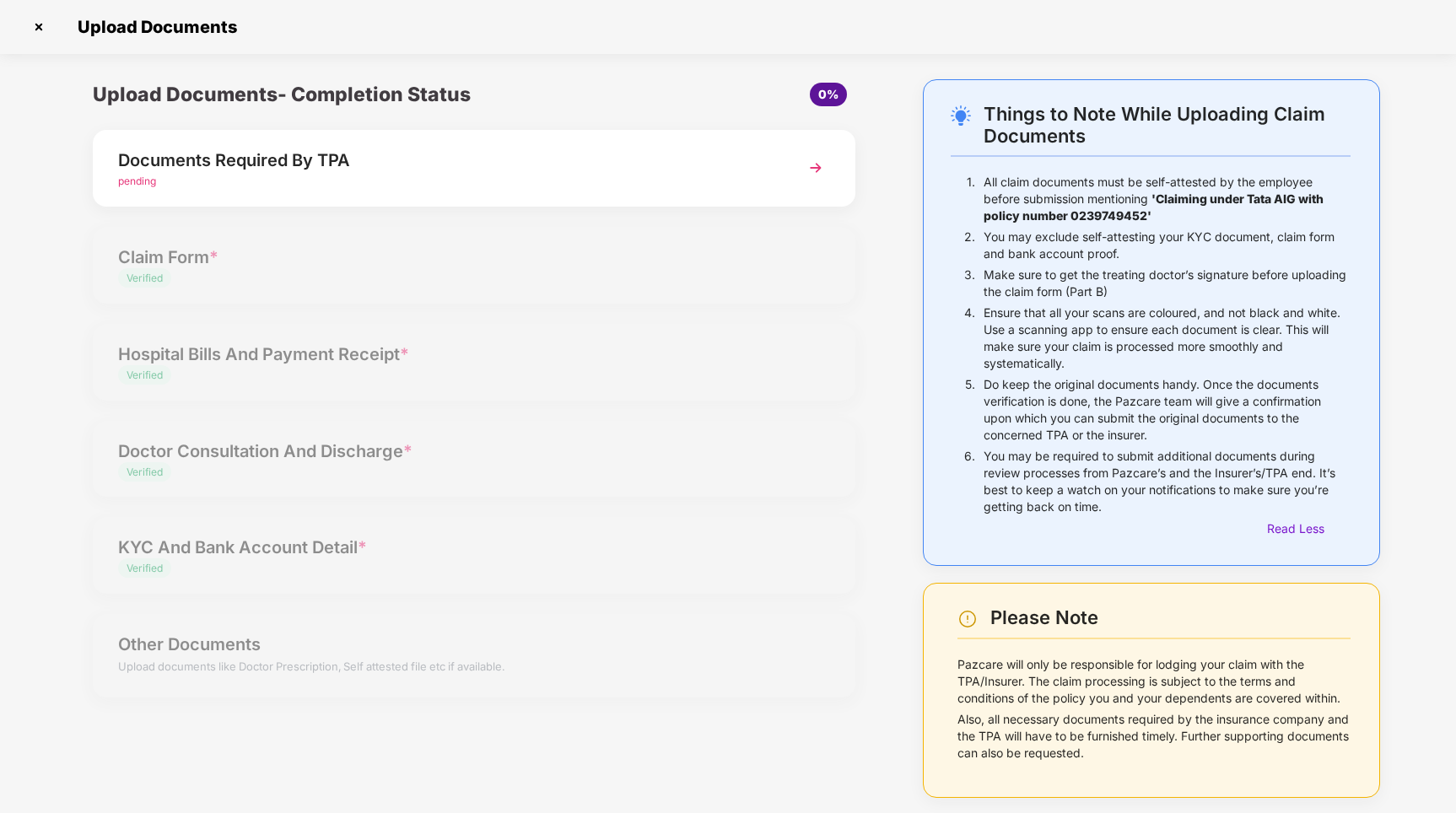
click at [639, 152] on div "Documents Required By TPA" at bounding box center [445, 160] width 652 height 27
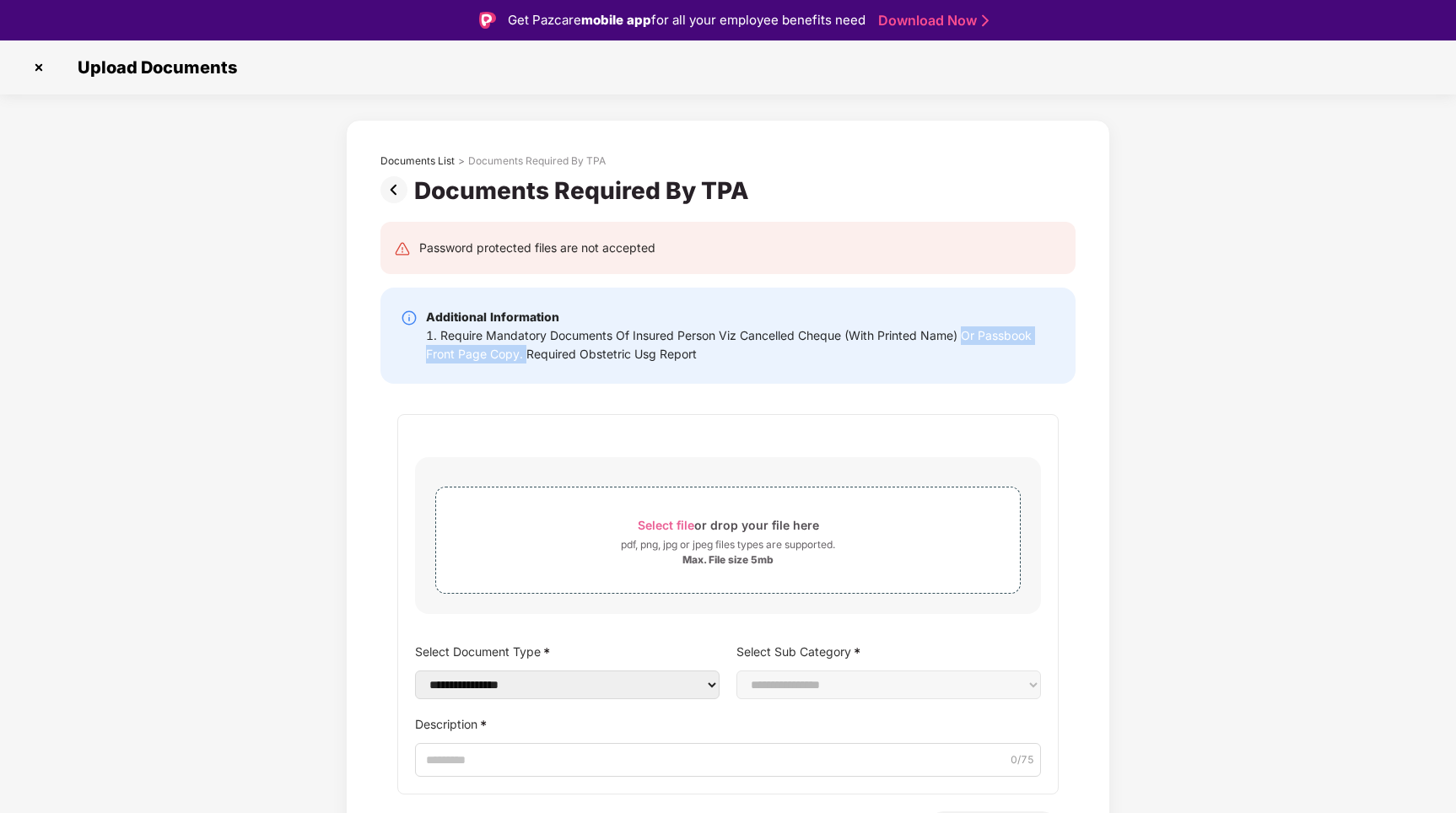
drag, startPoint x: 963, startPoint y: 331, endPoint x: 524, endPoint y: 356, distance: 439.7
click at [524, 356] on div "1. Require Mandatory Documents Of Insured Person Viz Cancelled Cheque (With Pri…" at bounding box center [741, 344] width 630 height 37
click at [563, 364] on div "Additional Information 1. Require Mandatory Documents Of Insured Person Viz Can…" at bounding box center [728, 336] width 696 height 96
drag, startPoint x: 437, startPoint y: 337, endPoint x: 694, endPoint y: 360, distance: 258.0
click at [694, 360] on div "1. Require Mandatory Documents Of Insured Person Viz Cancelled Cheque (With Pri…" at bounding box center [741, 344] width 630 height 37
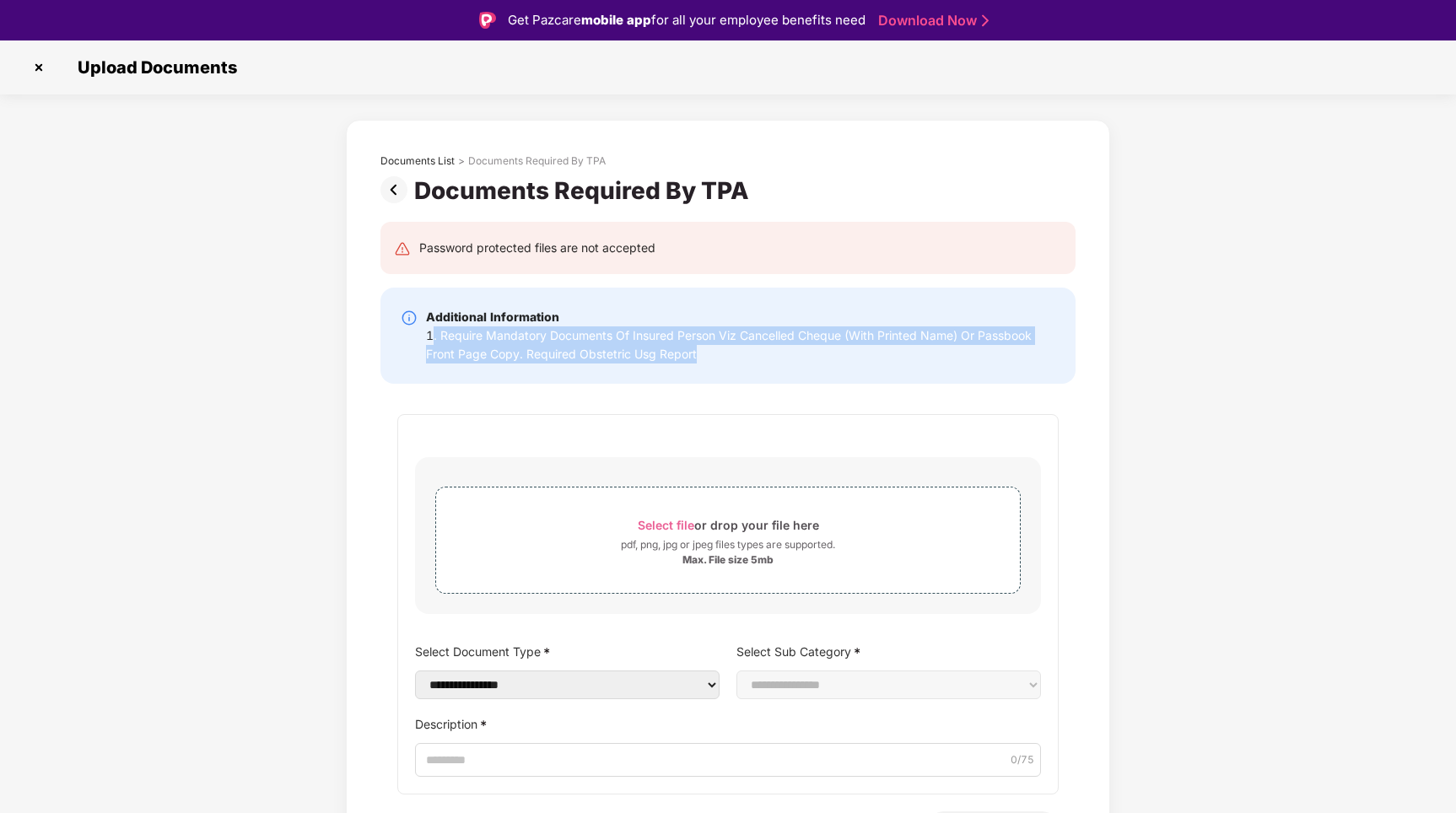
drag, startPoint x: 697, startPoint y: 359, endPoint x: 433, endPoint y: 338, distance: 264.8
click at [433, 339] on div "1. Require Mandatory Documents Of Insured Person Viz Cancelled Cheque (With Pri…" at bounding box center [741, 344] width 630 height 37
copy div ". Require Mandatory Documents Of Insured Person Viz Cancelled Cheque (With Prin…"
